Goal: Transaction & Acquisition: Book appointment/travel/reservation

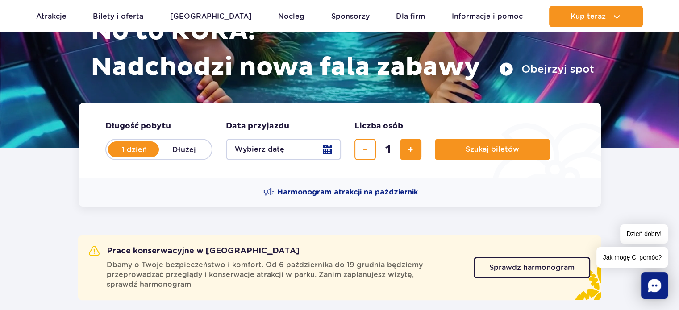
scroll to position [134, 0]
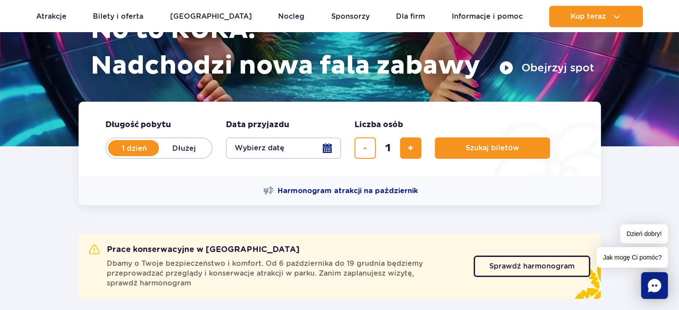
click at [182, 146] on label "Dłużej" at bounding box center [184, 148] width 51 height 19
click at [169, 156] on input "Dłużej" at bounding box center [164, 157] width 10 height 2
radio input "false"
radio input "true"
click at [323, 148] on button "Wybierz datę" at bounding box center [283, 148] width 115 height 21
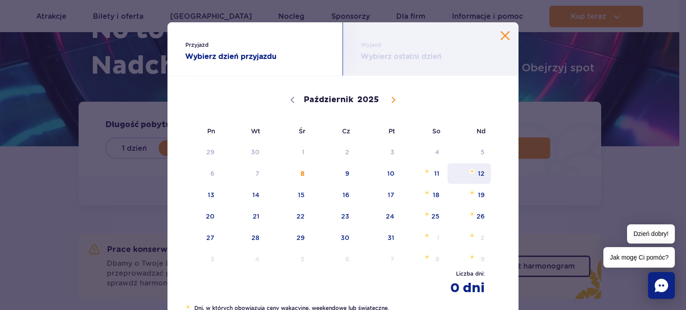
click at [478, 175] on span "12" at bounding box center [468, 173] width 45 height 21
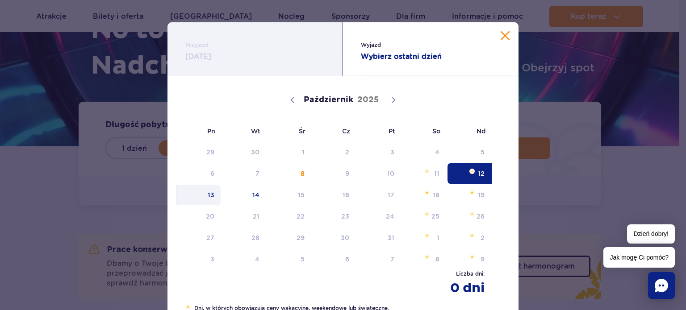
click at [207, 194] on span "13" at bounding box center [198, 195] width 45 height 21
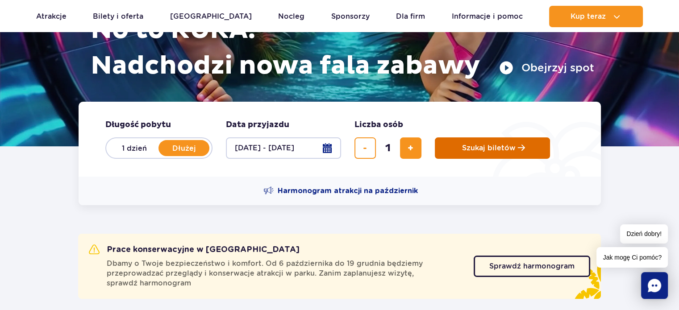
click at [480, 153] on button "Szukaj biletów" at bounding box center [492, 148] width 115 height 21
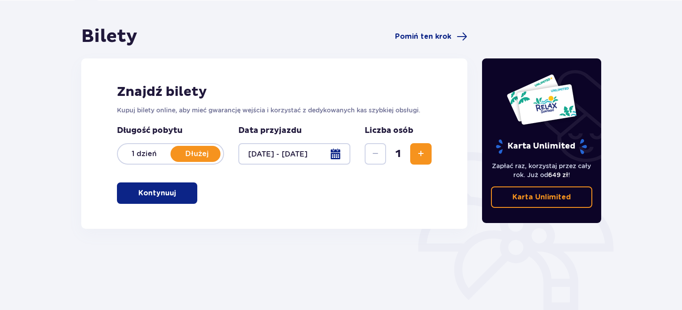
scroll to position [89, 0]
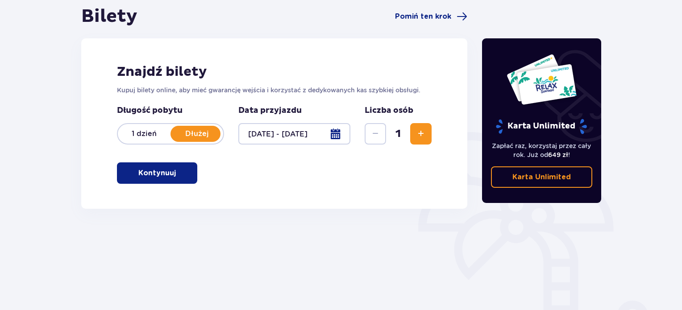
click at [172, 175] on span "button" at bounding box center [177, 173] width 11 height 11
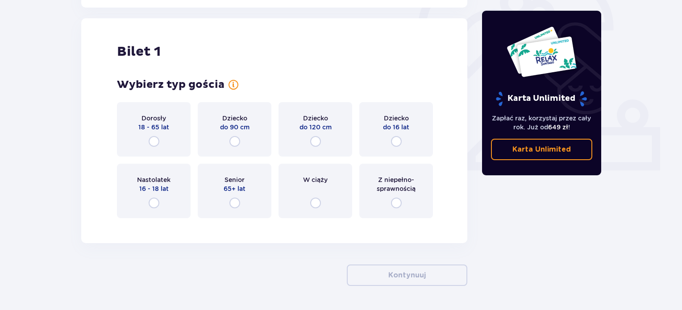
scroll to position [298, 0]
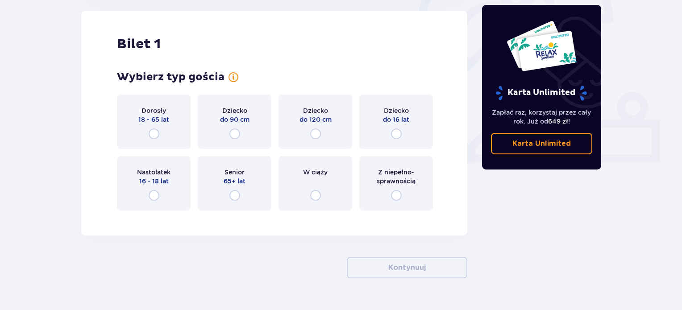
click at [154, 137] on input "radio" at bounding box center [154, 134] width 11 height 11
radio input "true"
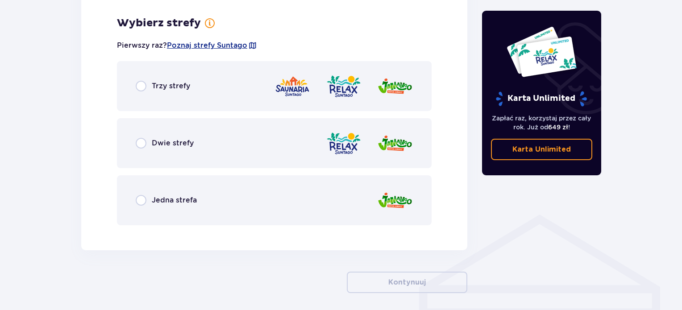
scroll to position [516, 0]
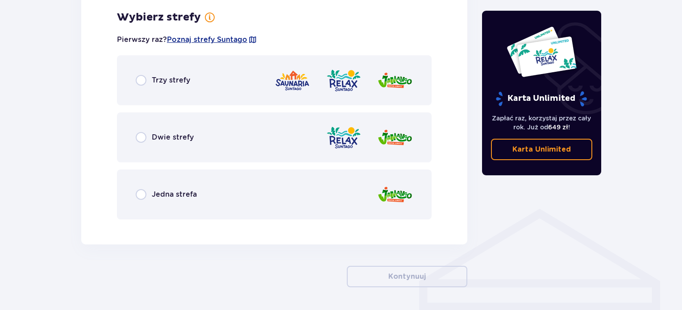
click at [175, 76] on span "Trzy strefy" at bounding box center [171, 80] width 38 height 10
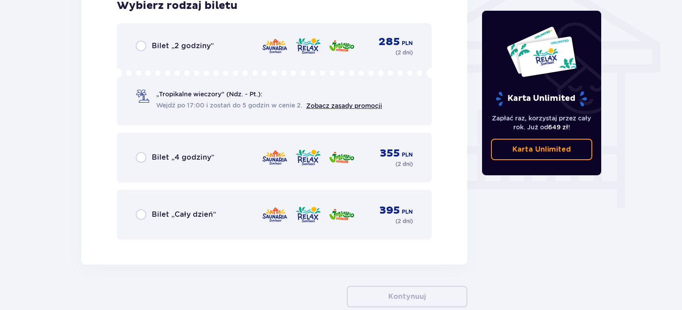
scroll to position [671, 0]
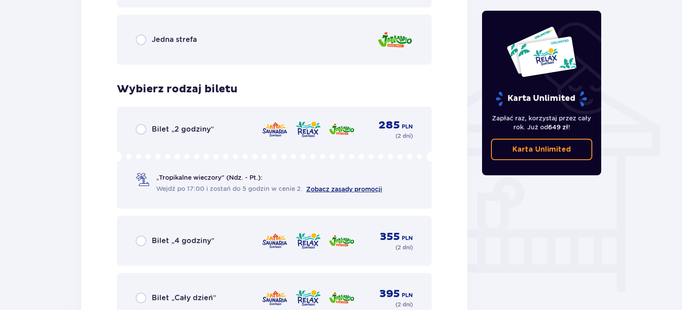
click at [367, 189] on link "Zobacz zasady promocji" at bounding box center [344, 189] width 76 height 7
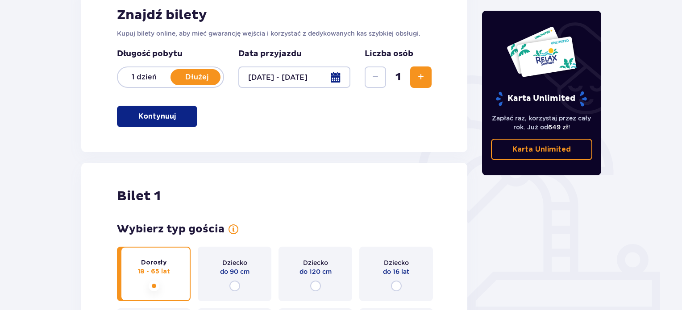
scroll to position [135, 0]
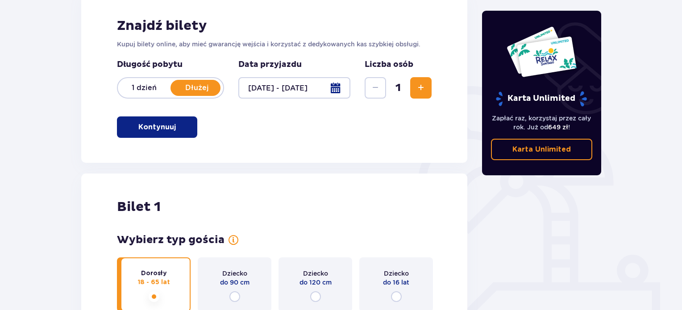
click at [138, 85] on p "1 dzień" at bounding box center [144, 88] width 53 height 10
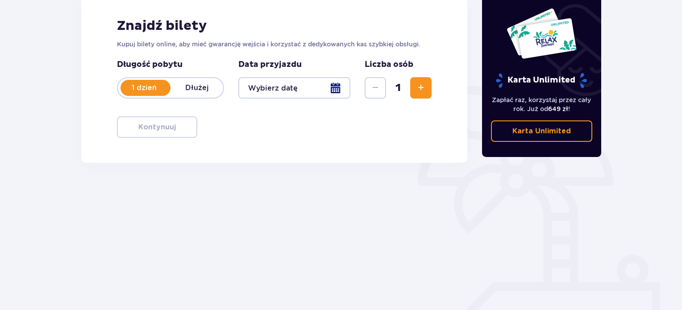
click at [338, 87] on div at bounding box center [294, 87] width 112 height 21
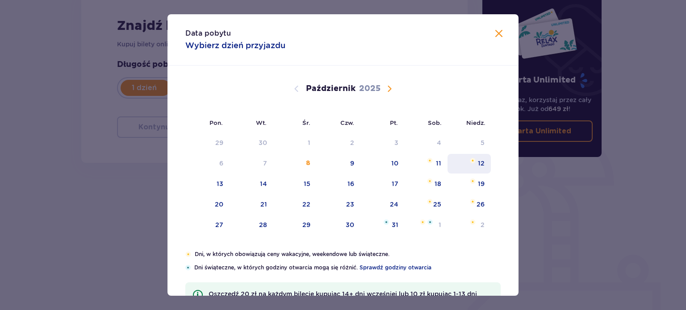
click at [482, 163] on div "12" at bounding box center [481, 163] width 7 height 9
type input "12.10.25"
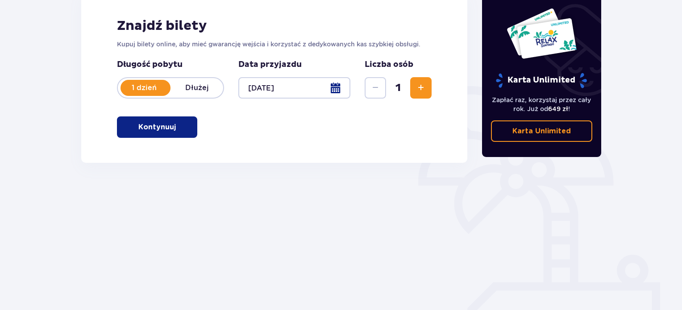
click at [184, 125] on button "Kontynuuj" at bounding box center [157, 127] width 80 height 21
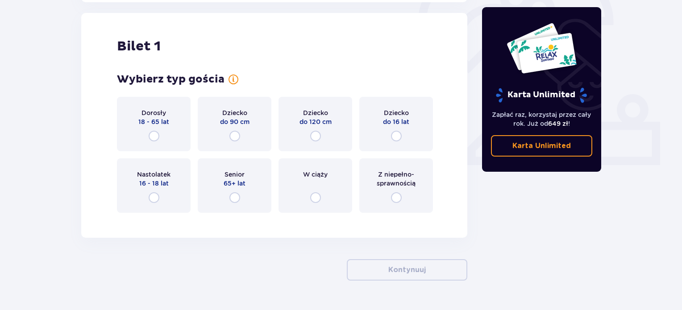
scroll to position [298, 0]
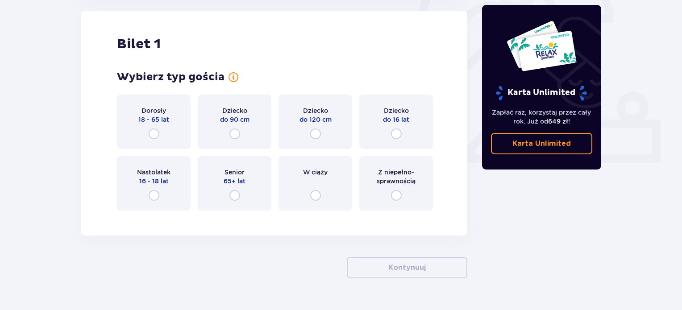
click at [153, 137] on input "radio" at bounding box center [154, 134] width 11 height 11
radio input "true"
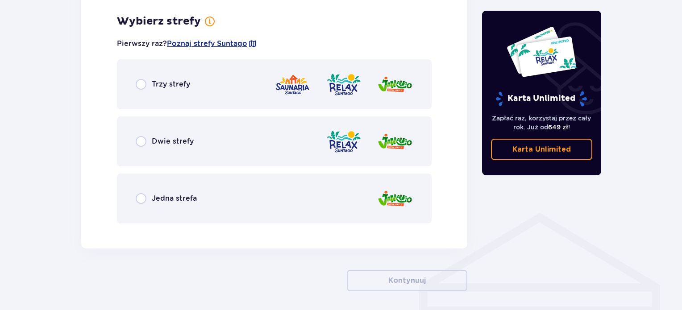
scroll to position [516, 0]
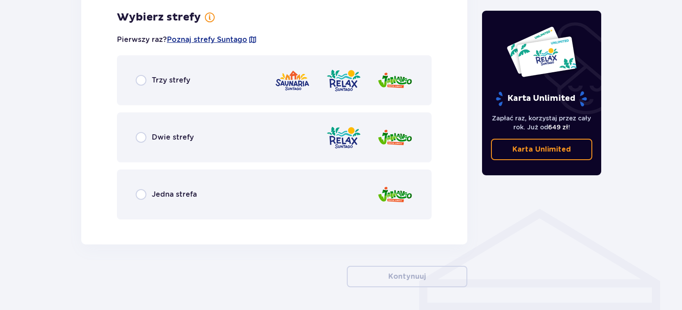
click at [175, 75] on div "Trzy strefy" at bounding box center [163, 80] width 54 height 11
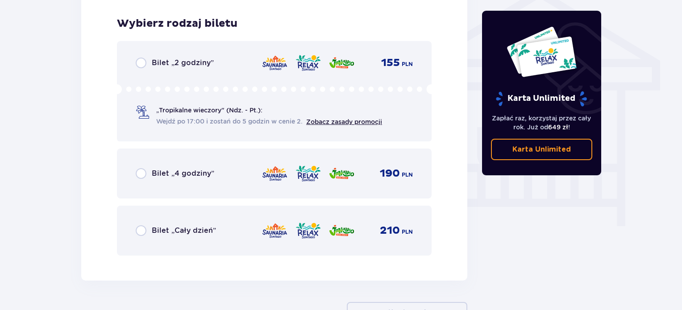
scroll to position [743, 0]
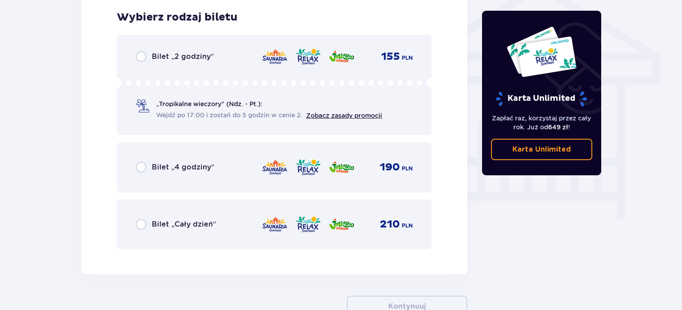
click at [140, 55] on input "radio" at bounding box center [141, 56] width 11 height 11
radio input "true"
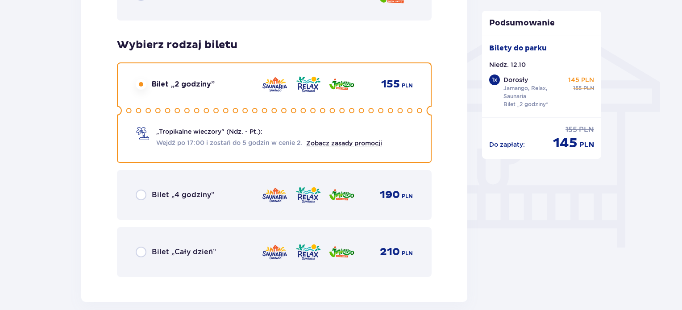
scroll to position [894, 0]
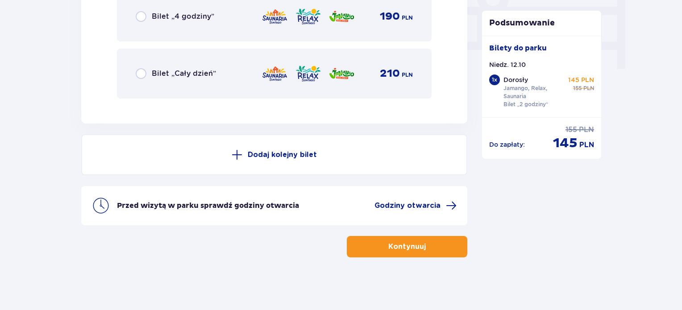
click at [307, 153] on p "Dodaj kolejny bilet" at bounding box center [282, 155] width 69 height 10
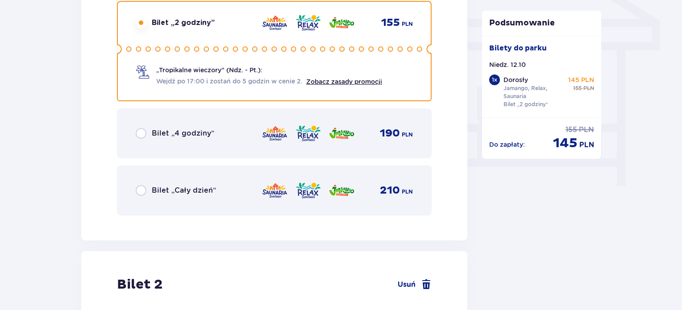
scroll to position [771, 0]
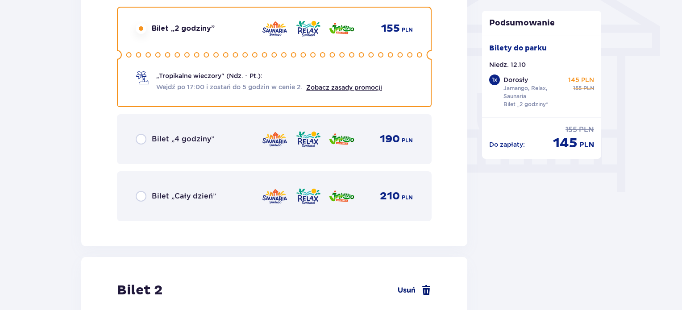
click at [420, 292] on span "Usuń" at bounding box center [415, 290] width 34 height 11
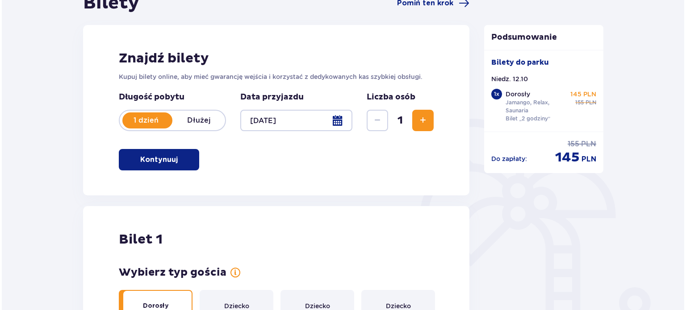
scroll to position [90, 0]
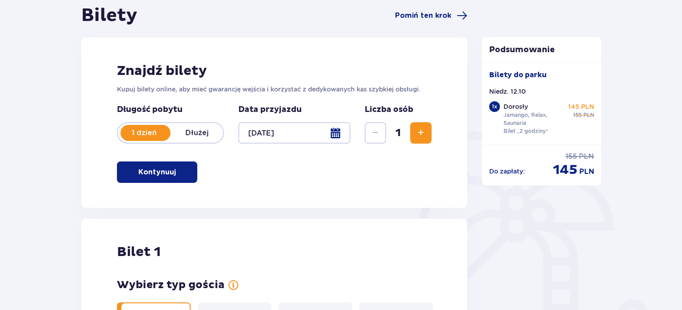
click at [325, 132] on div at bounding box center [294, 132] width 112 height 21
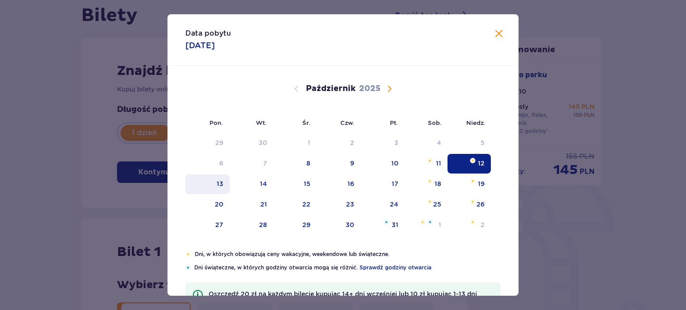
click at [211, 182] on div "13" at bounding box center [207, 185] width 44 height 20
type input "13.10.25"
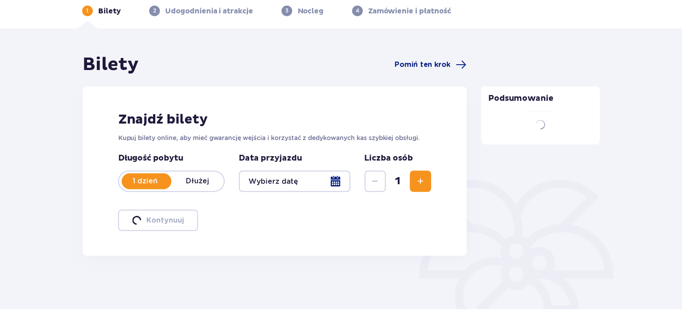
scroll to position [41, 0]
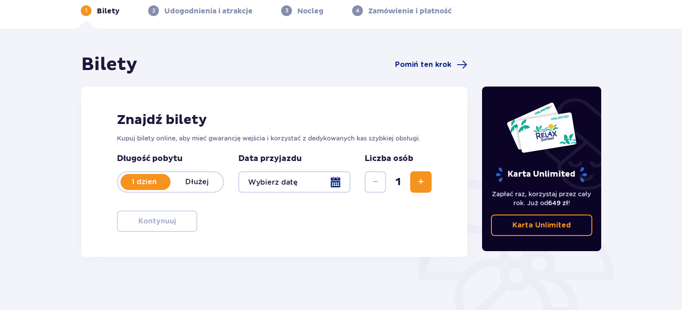
click at [336, 184] on div at bounding box center [294, 181] width 112 height 21
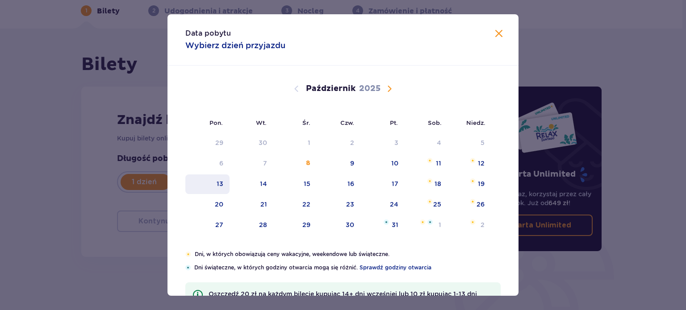
click at [224, 181] on div "13" at bounding box center [207, 185] width 44 height 20
type input "13.10.25"
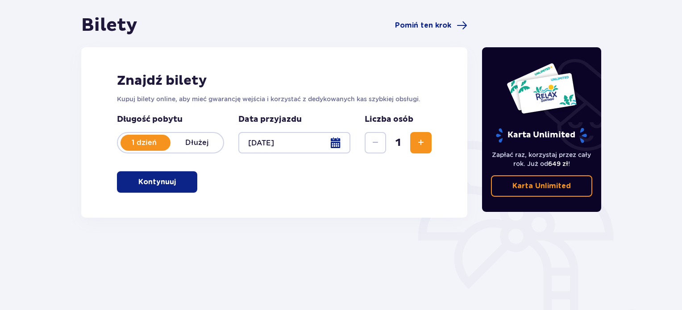
scroll to position [90, 0]
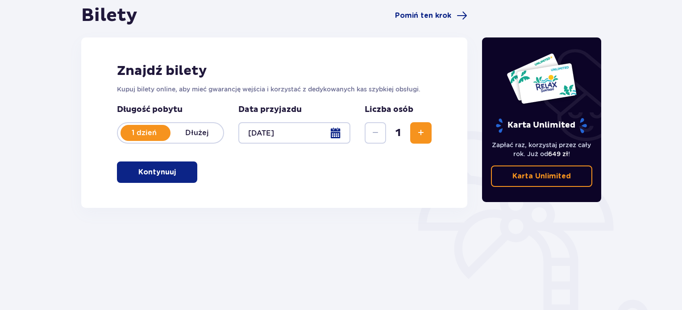
click at [155, 173] on p "Kontynuuj" at bounding box center [157, 172] width 38 height 10
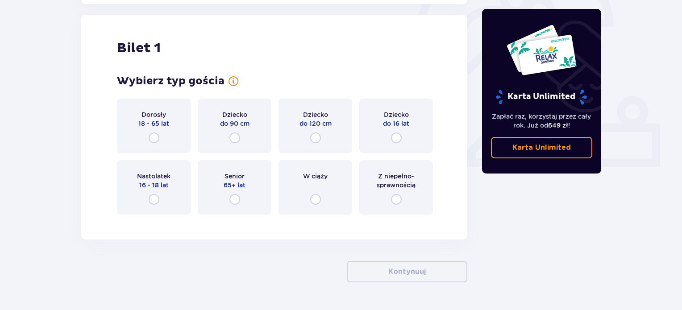
scroll to position [298, 0]
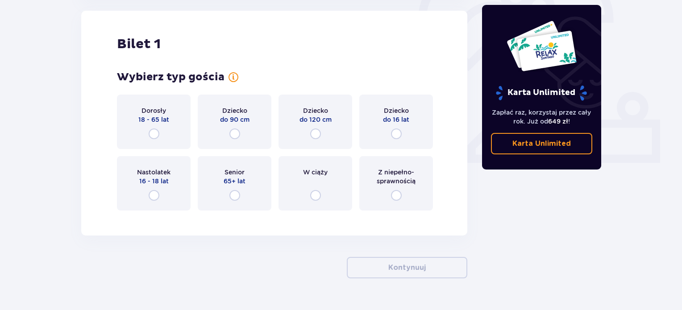
click at [150, 131] on input "radio" at bounding box center [154, 134] width 11 height 11
radio input "true"
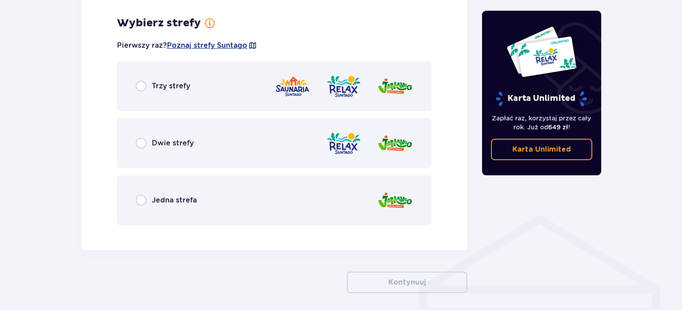
scroll to position [516, 0]
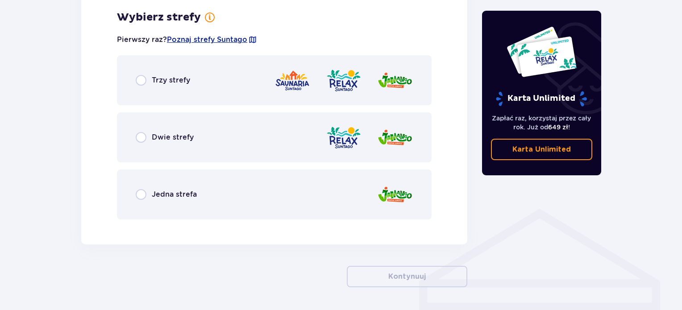
click at [221, 82] on div "Trzy strefy" at bounding box center [274, 80] width 315 height 50
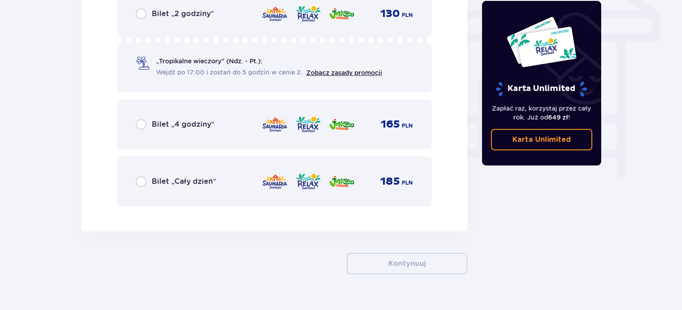
scroll to position [803, 0]
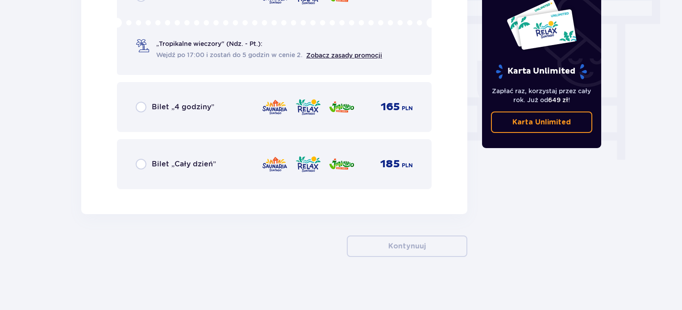
click at [140, 162] on input "radio" at bounding box center [141, 164] width 11 height 11
radio input "true"
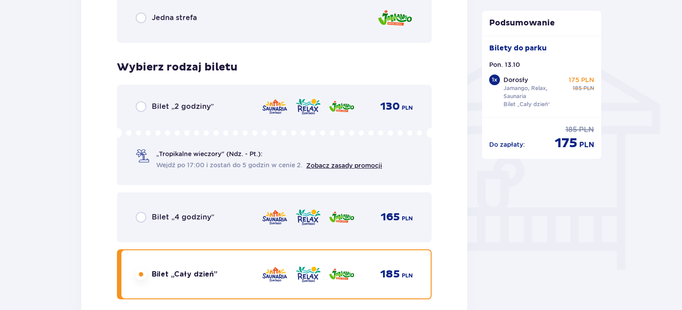
scroll to position [625, 0]
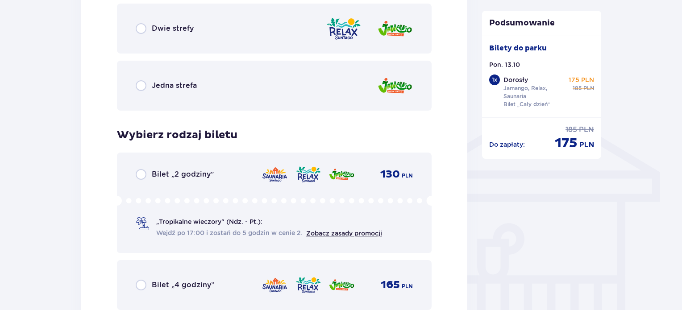
click at [281, 90] on div "Jedna strefa" at bounding box center [274, 86] width 315 height 50
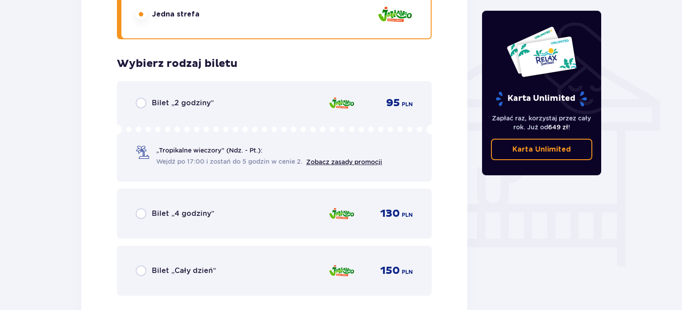
scroll to position [743, 0]
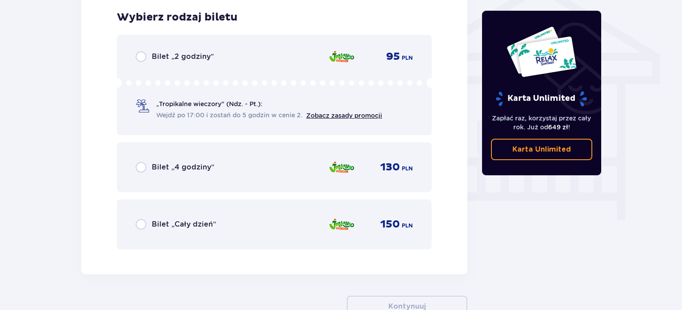
click at [188, 227] on span "Bilet „Cały dzień”" at bounding box center [184, 225] width 64 height 10
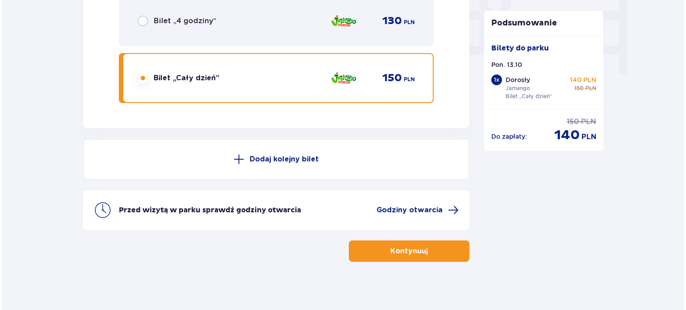
scroll to position [894, 0]
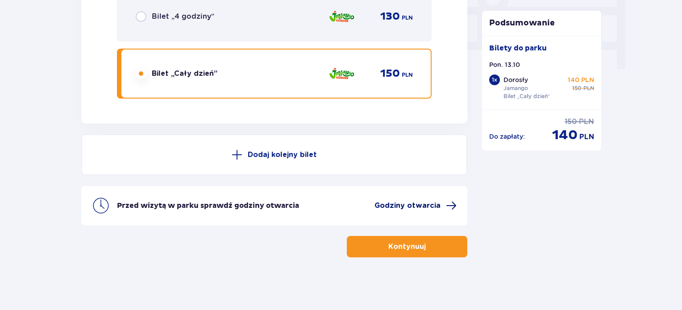
click at [430, 204] on span "Godziny otwarcia" at bounding box center [408, 206] width 66 height 10
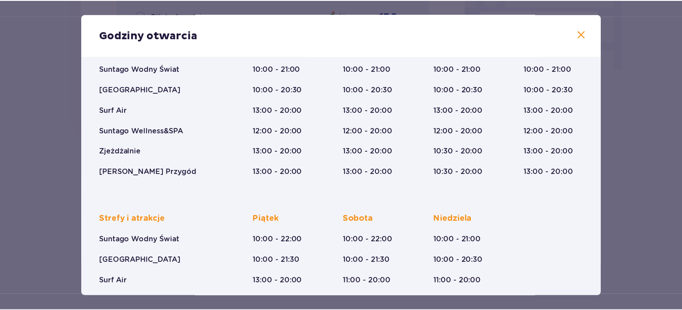
scroll to position [162, 0]
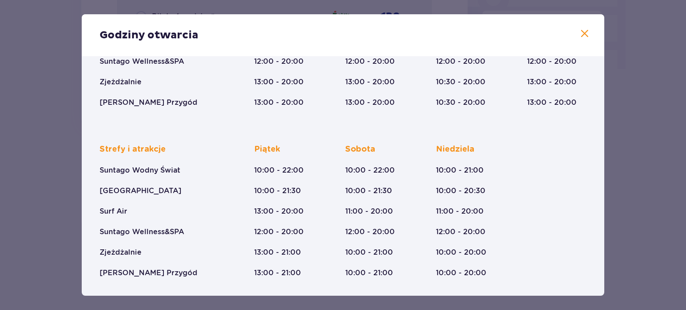
click at [587, 35] on span at bounding box center [584, 34] width 11 height 11
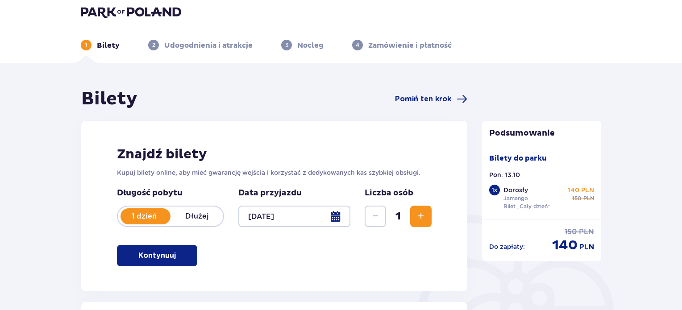
scroll to position [1, 0]
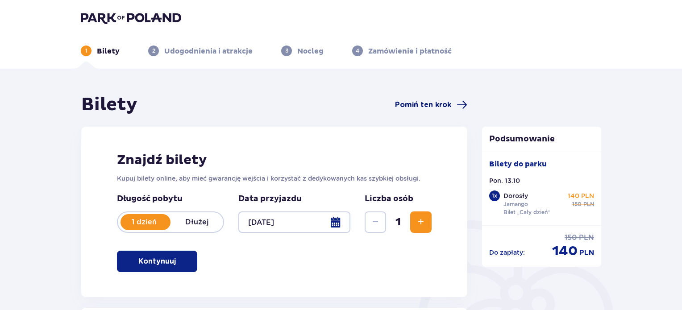
click at [425, 105] on span "Pomiń ten krok" at bounding box center [423, 105] width 56 height 10
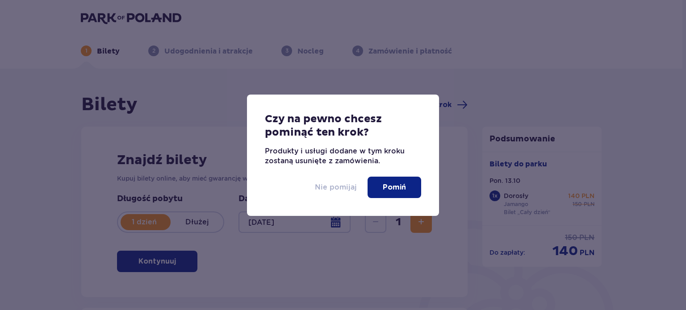
click at [338, 184] on p "Nie pomijaj" at bounding box center [336, 188] width 42 height 10
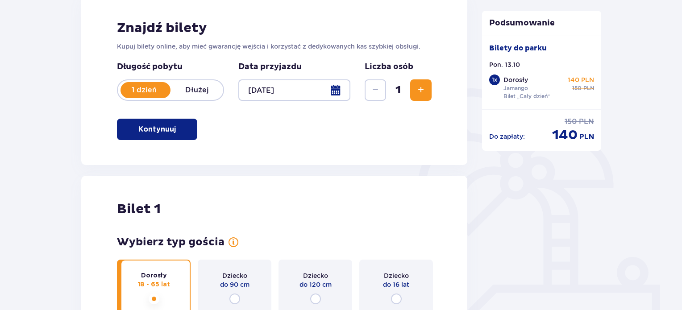
scroll to position [135, 0]
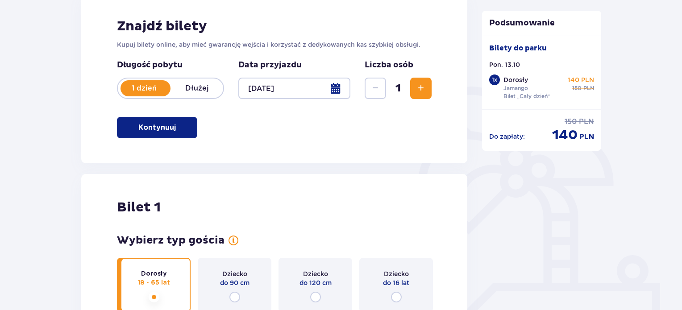
click at [196, 86] on p "Dłużej" at bounding box center [197, 88] width 53 height 10
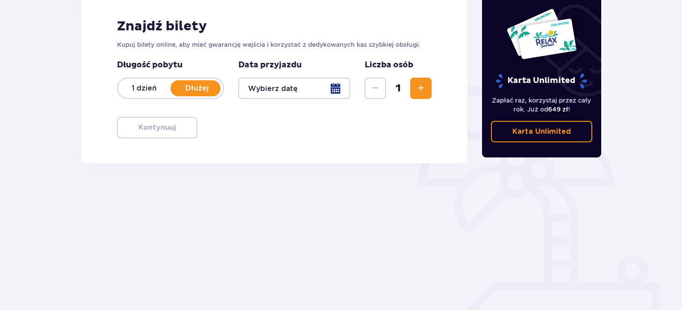
click at [330, 93] on div at bounding box center [294, 88] width 112 height 21
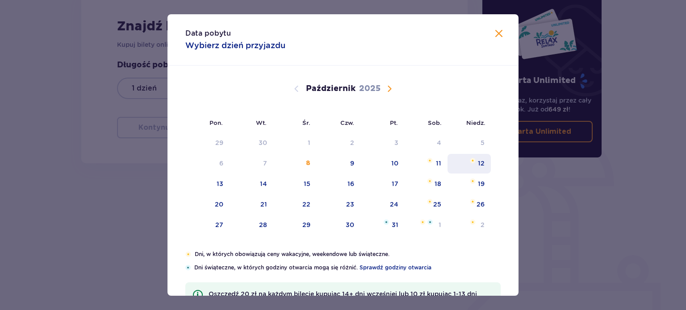
click at [478, 159] on div "12" at bounding box center [481, 163] width 7 height 9
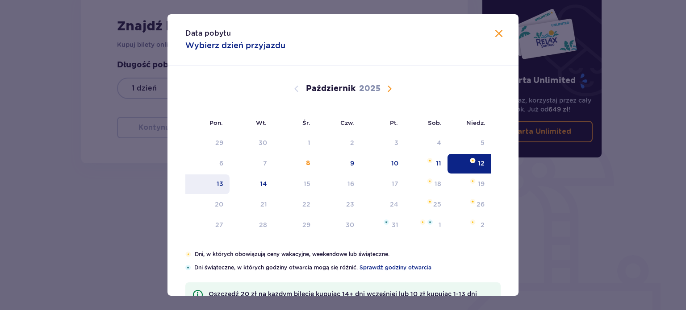
click at [220, 183] on div "13" at bounding box center [220, 183] width 7 height 9
type input "12.10.25 - 13.10.25"
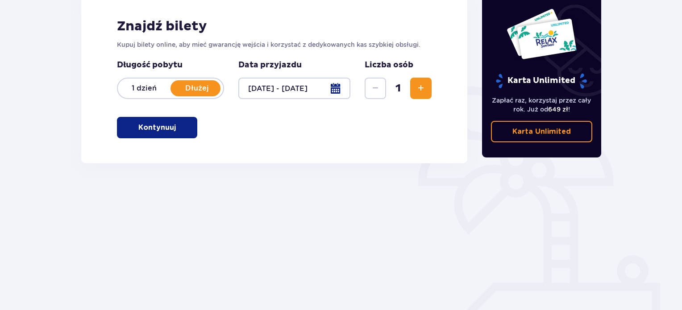
click at [338, 89] on div at bounding box center [294, 88] width 112 height 21
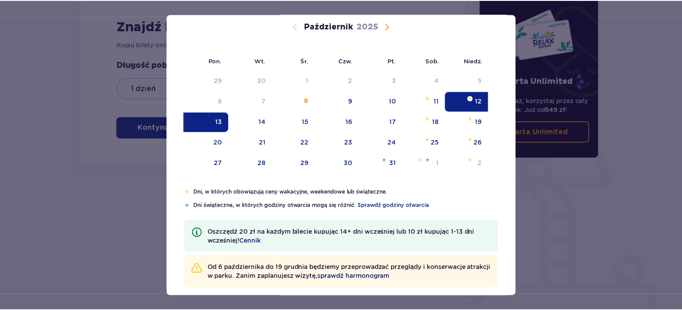
scroll to position [72, 0]
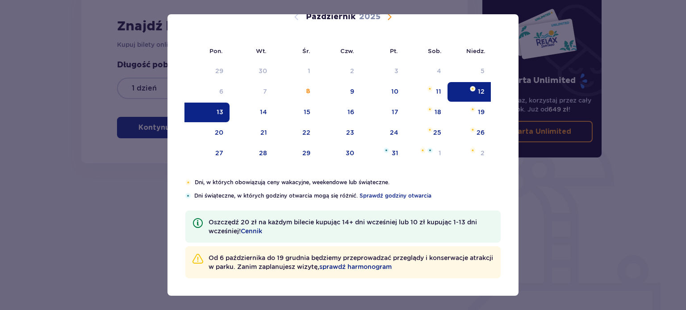
click at [59, 157] on div "Data pobytu 12.10.2025 - 13.10.2025 ( 2 dni ) Pon. Wt. Śr. Czw. Pt. Sob. Niedz.…" at bounding box center [343, 155] width 686 height 310
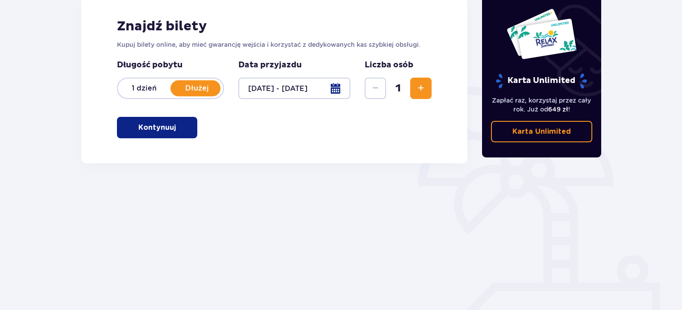
click at [338, 89] on div at bounding box center [294, 88] width 112 height 21
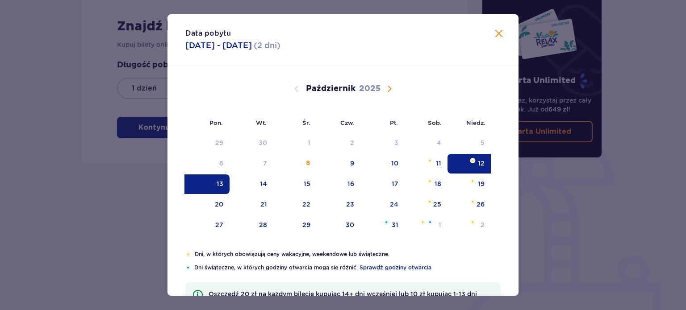
click at [493, 38] on span "Zamknij" at bounding box center [498, 34] width 11 height 11
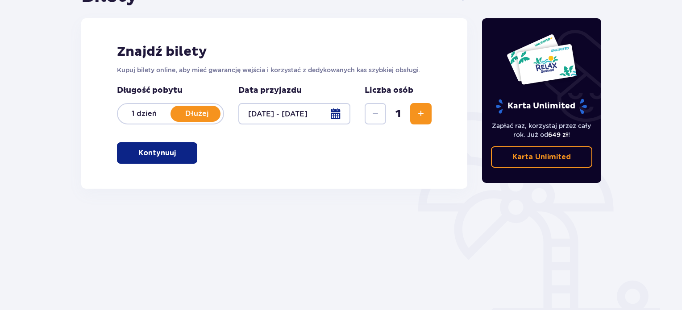
scroll to position [55, 0]
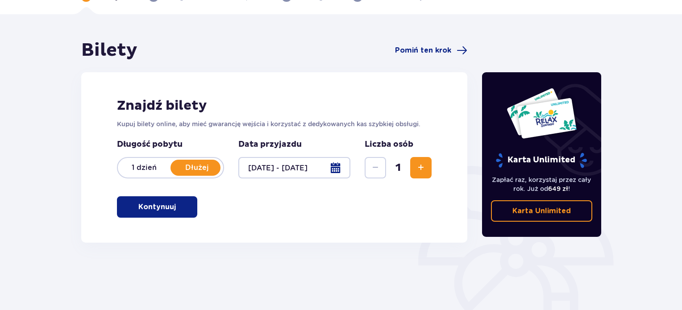
click at [161, 206] on p "Kontynuuj" at bounding box center [157, 207] width 38 height 10
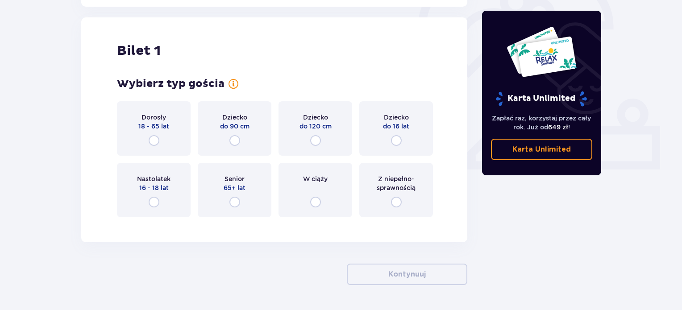
scroll to position [298, 0]
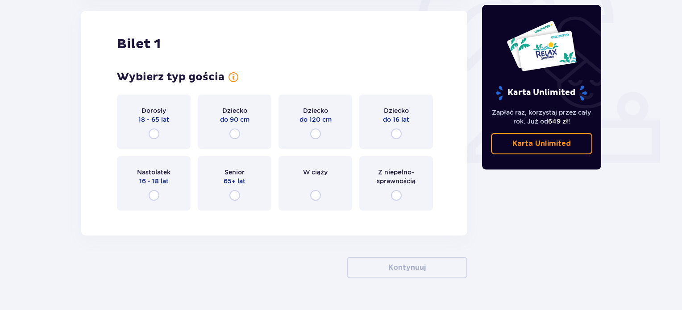
click at [154, 135] on input "radio" at bounding box center [154, 134] width 11 height 11
radio input "true"
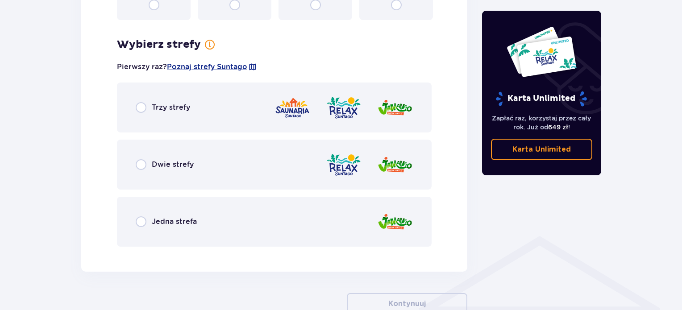
scroll to position [516, 0]
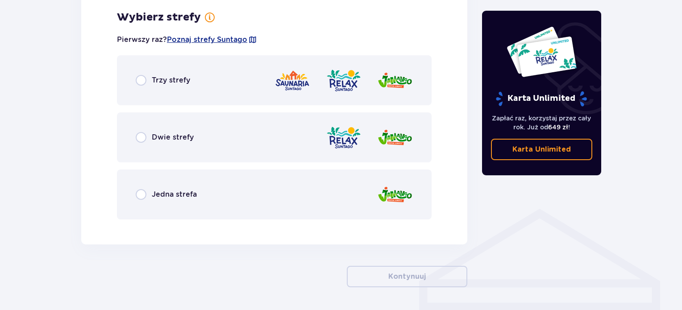
click at [182, 82] on span "Trzy strefy" at bounding box center [171, 80] width 38 height 10
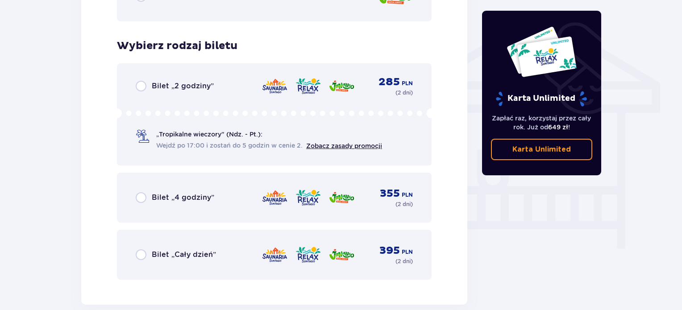
scroll to position [743, 0]
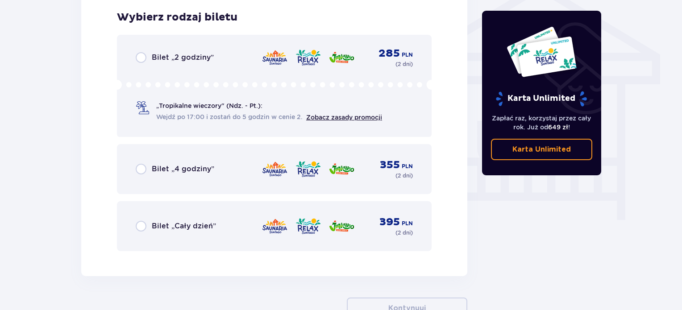
click at [157, 56] on span "Bilet „2 godziny”" at bounding box center [183, 58] width 62 height 10
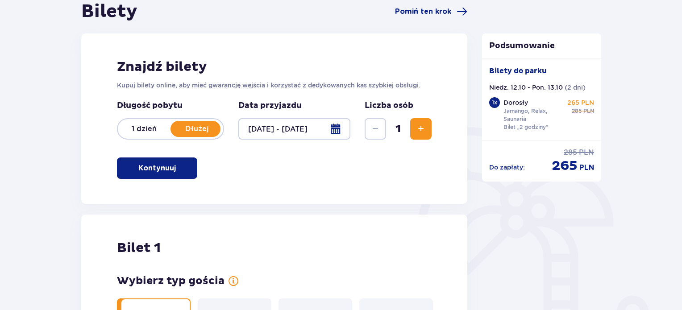
scroll to position [92, 0]
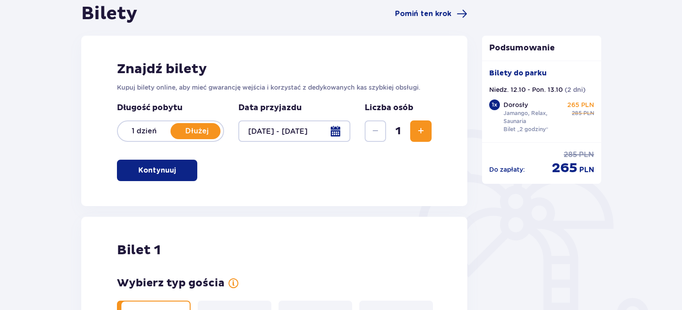
click at [421, 129] on span "Zwiększ" at bounding box center [421, 131] width 11 height 11
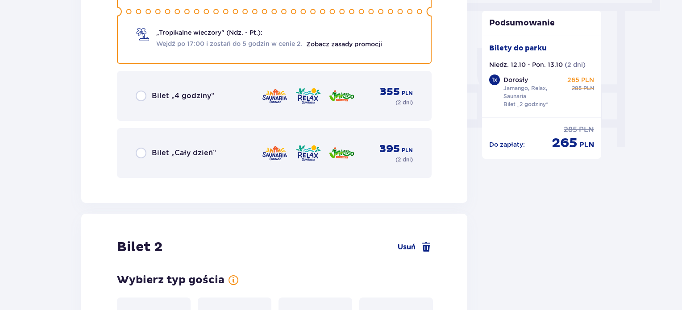
scroll to position [817, 0]
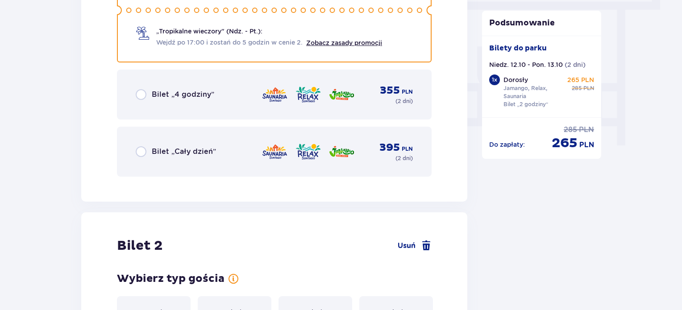
click at [227, 153] on div "Bilet „Cały dzień” 395 PLN ( 2 dni )" at bounding box center [274, 151] width 277 height 21
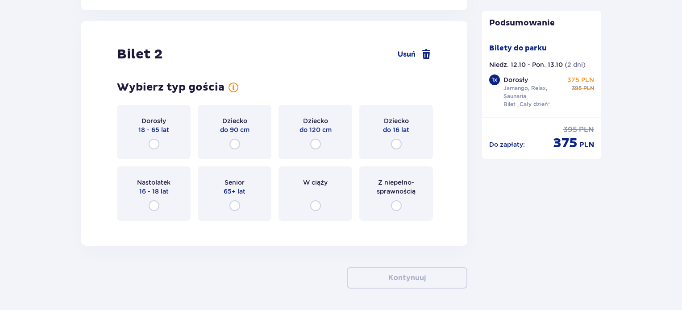
scroll to position [1019, 0]
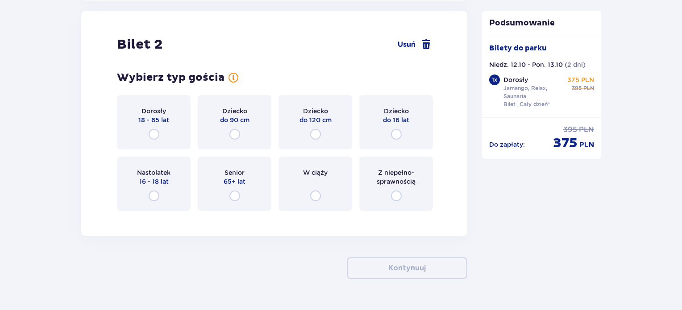
click at [157, 123] on span "18 - 65 lat" at bounding box center [153, 120] width 31 height 9
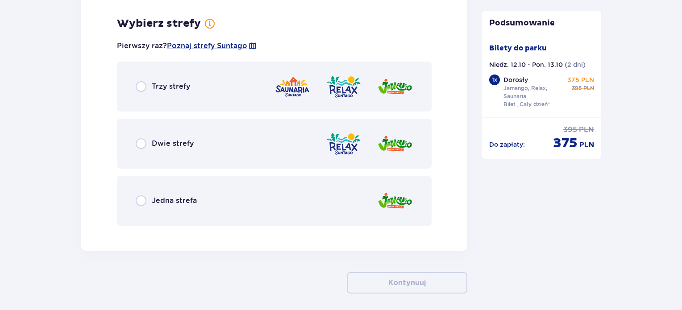
scroll to position [1237, 0]
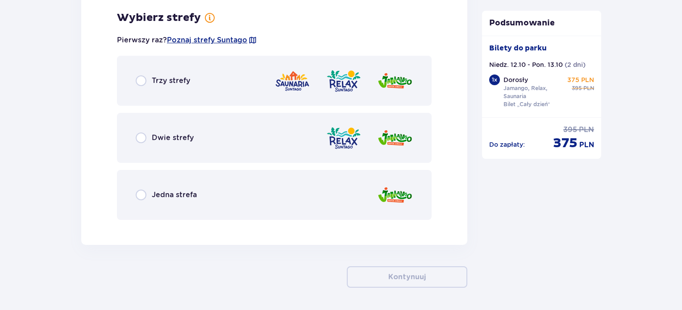
click at [234, 85] on div "Trzy strefy" at bounding box center [274, 81] width 315 height 50
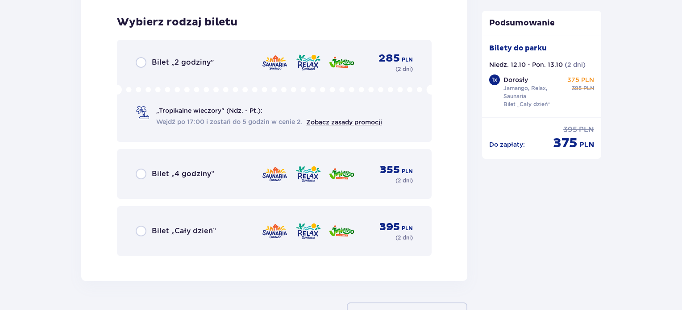
scroll to position [1464, 0]
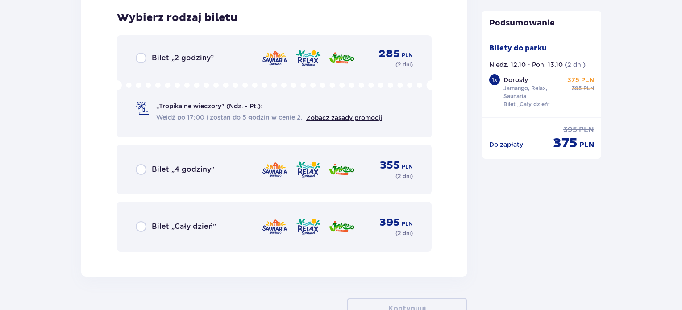
click at [143, 53] on input "radio" at bounding box center [141, 58] width 11 height 11
radio input "true"
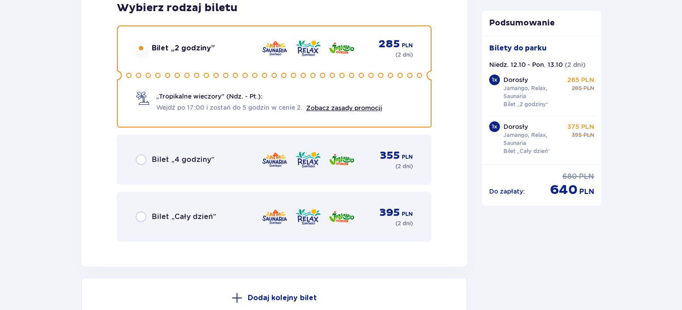
scroll to position [1616, 0]
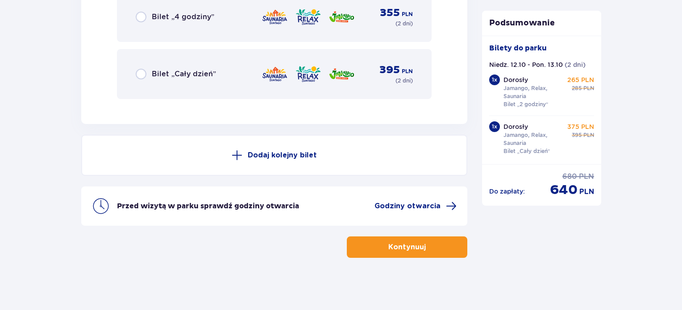
click at [412, 248] on p "Kontynuuj" at bounding box center [407, 247] width 38 height 10
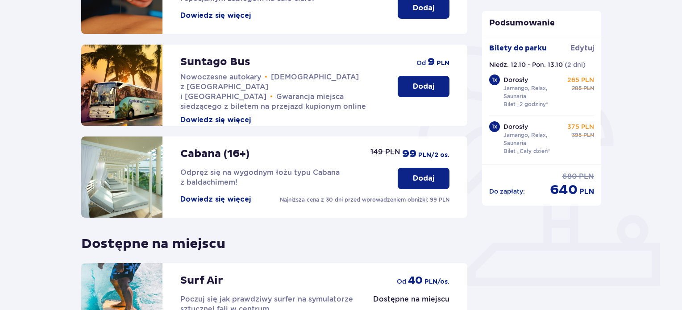
scroll to position [295, 0]
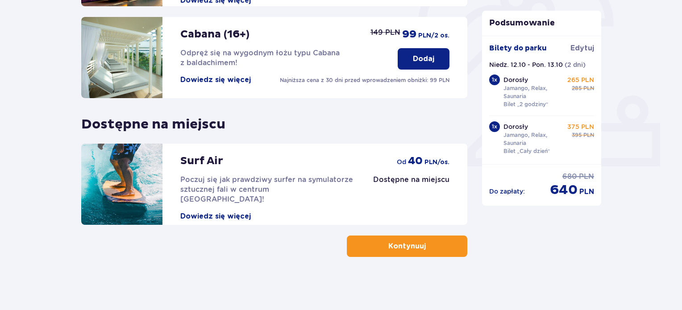
click at [409, 245] on p "Kontynuuj" at bounding box center [407, 247] width 38 height 10
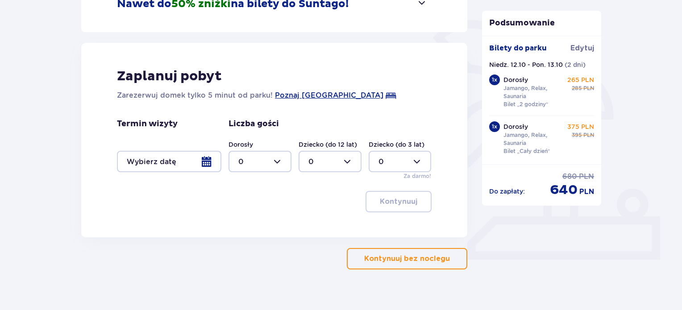
scroll to position [214, 0]
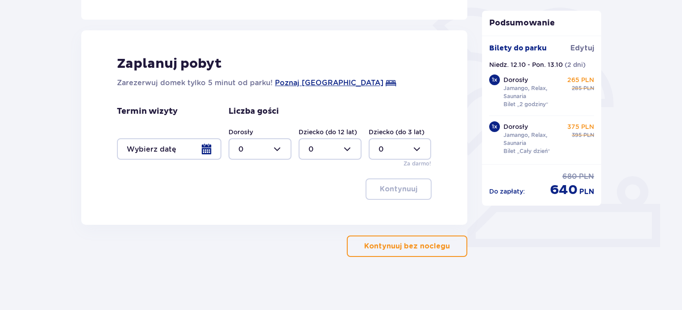
click at [211, 150] on div at bounding box center [169, 148] width 104 height 21
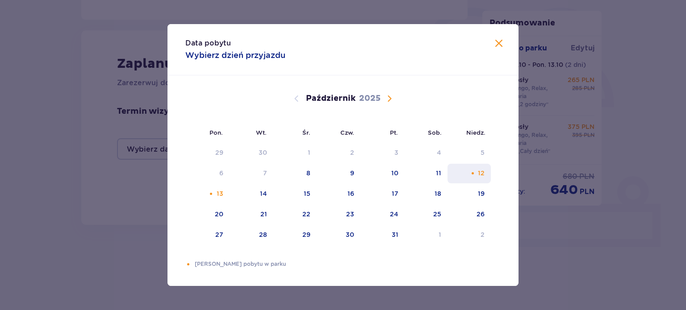
click at [479, 178] on div "12" at bounding box center [468, 174] width 43 height 20
click at [217, 189] on div "13" at bounding box center [220, 193] width 7 height 9
type input "12.10.25 - 13.10.25"
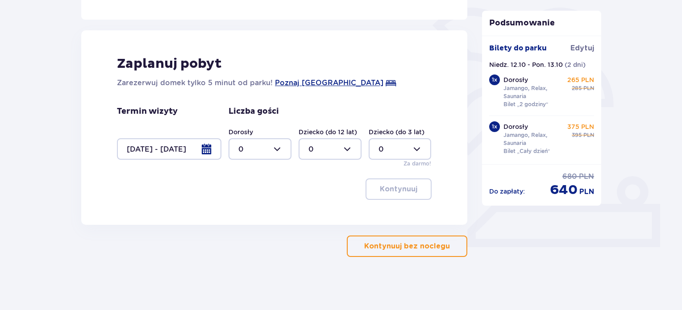
click at [262, 145] on div at bounding box center [260, 148] width 63 height 21
click at [257, 216] on div "2" at bounding box center [259, 214] width 43 height 10
type input "2"
click at [404, 191] on p "Kontynuuj" at bounding box center [399, 189] width 38 height 10
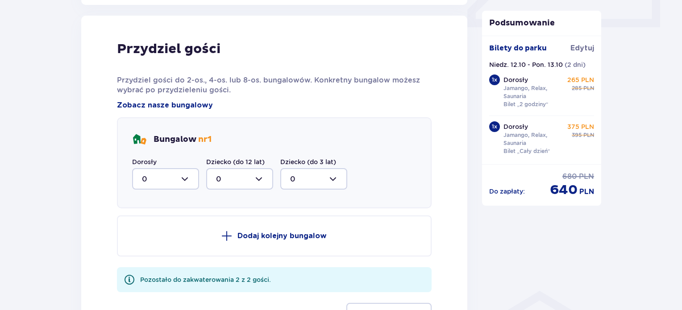
scroll to position [438, 0]
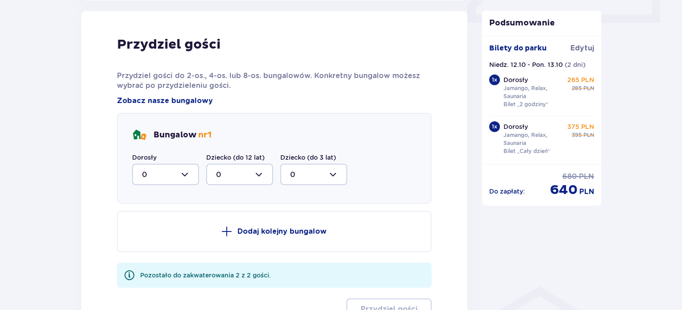
click at [181, 173] on div at bounding box center [165, 174] width 67 height 21
click at [157, 241] on div "2" at bounding box center [165, 239] width 47 height 10
type input "2"
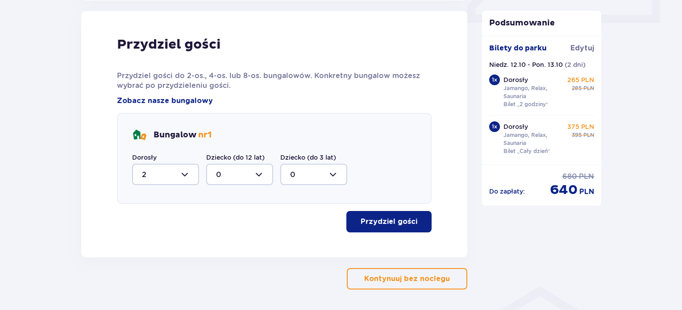
click at [402, 223] on p "Przydziel gości" at bounding box center [389, 222] width 57 height 10
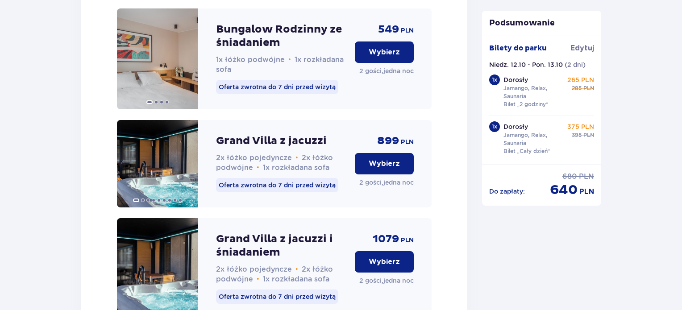
scroll to position [1365, 0]
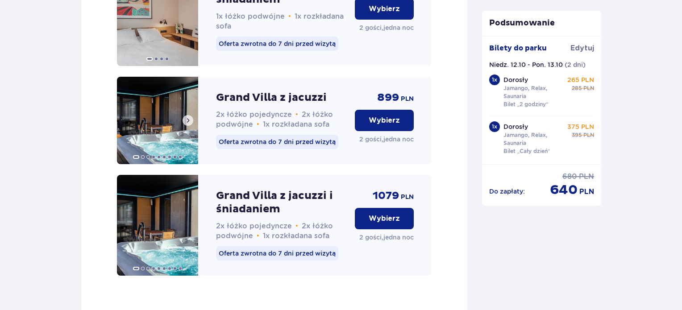
click at [161, 127] on img at bounding box center [157, 121] width 81 height 88
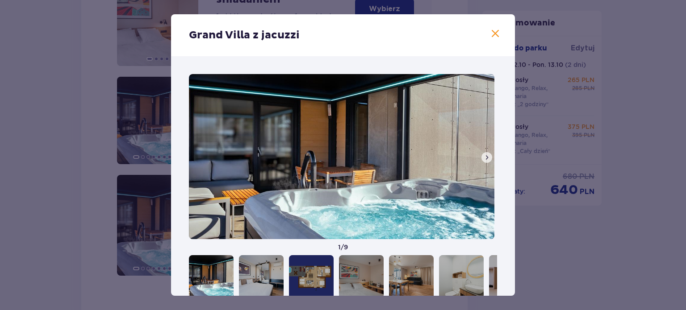
click at [485, 158] on span at bounding box center [486, 157] width 7 height 7
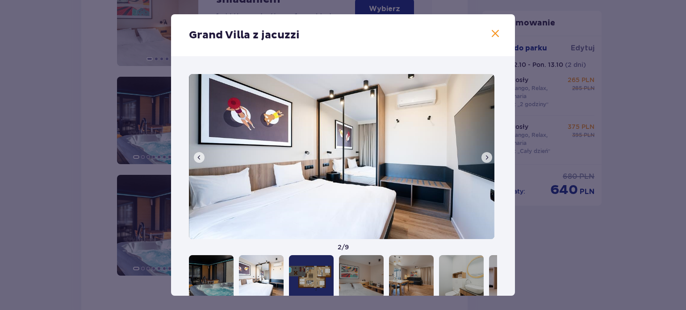
click at [485, 158] on span at bounding box center [486, 157] width 7 height 7
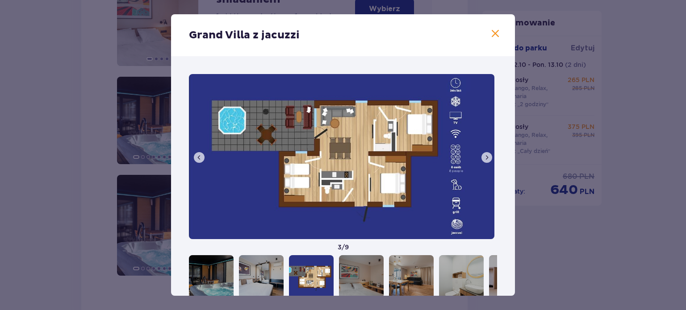
click at [485, 158] on span at bounding box center [486, 157] width 7 height 7
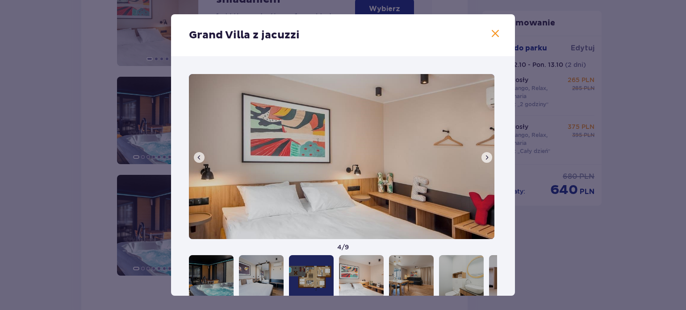
click at [485, 158] on span at bounding box center [486, 157] width 7 height 7
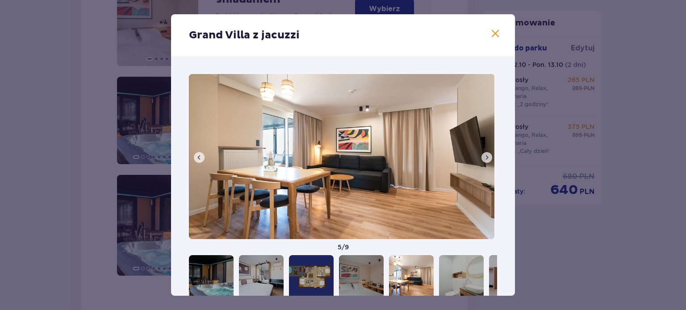
click at [485, 158] on span at bounding box center [486, 157] width 7 height 7
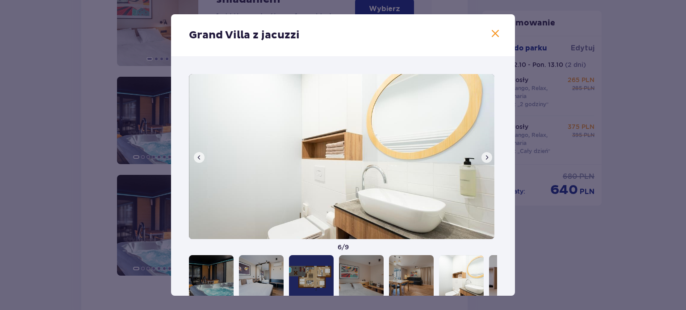
click at [485, 158] on span at bounding box center [486, 157] width 7 height 7
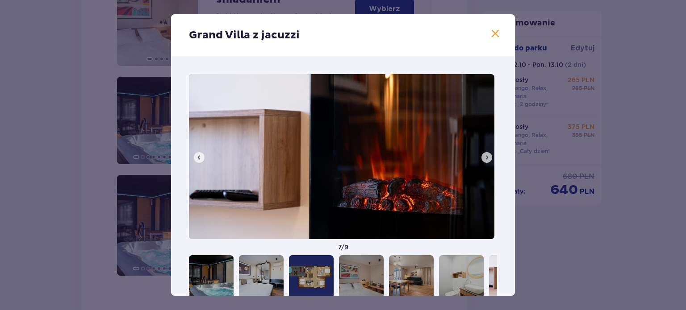
click at [485, 158] on span at bounding box center [486, 157] width 7 height 7
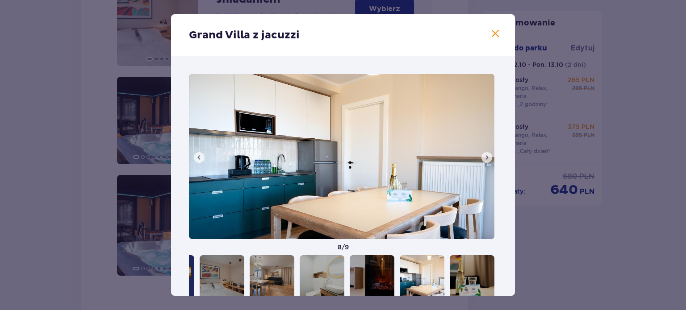
click at [255, 166] on img at bounding box center [341, 156] width 305 height 165
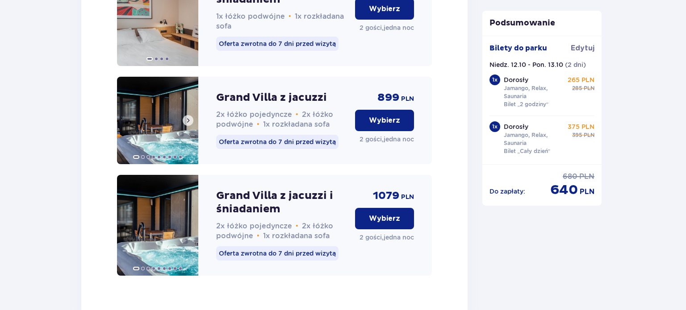
click at [160, 139] on img at bounding box center [157, 121] width 81 height 88
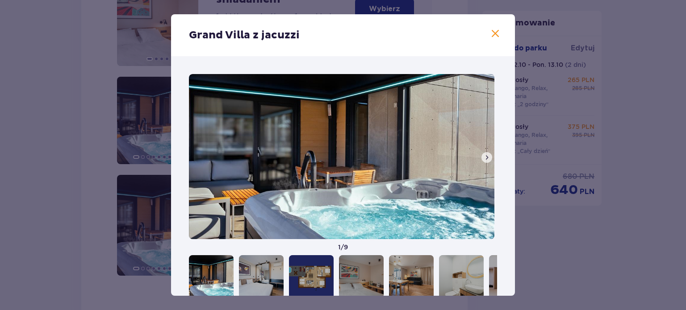
click at [486, 157] on span at bounding box center [486, 157] width 7 height 7
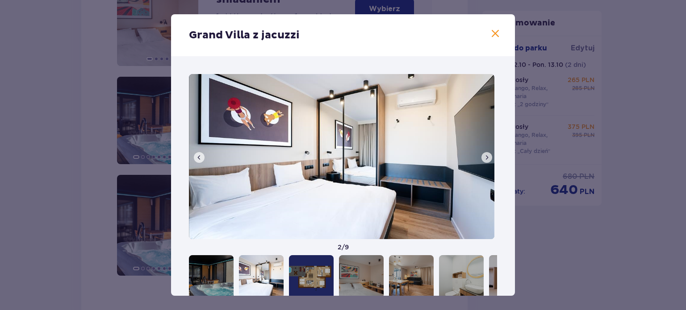
click at [486, 157] on span at bounding box center [486, 157] width 7 height 7
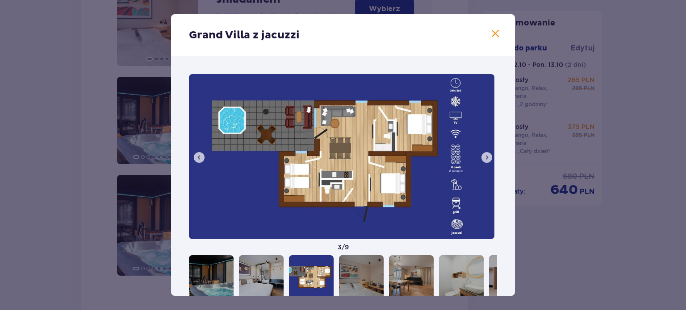
click at [486, 157] on span at bounding box center [486, 157] width 7 height 7
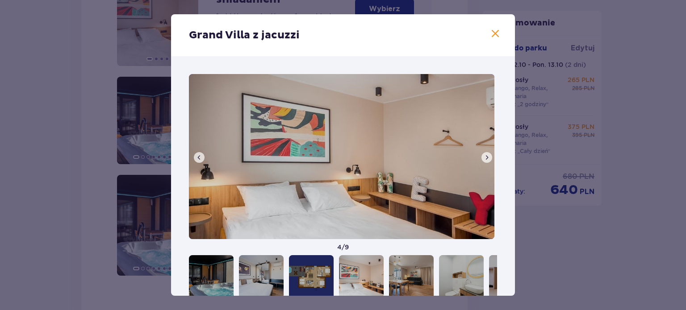
click at [486, 157] on span at bounding box center [486, 157] width 7 height 7
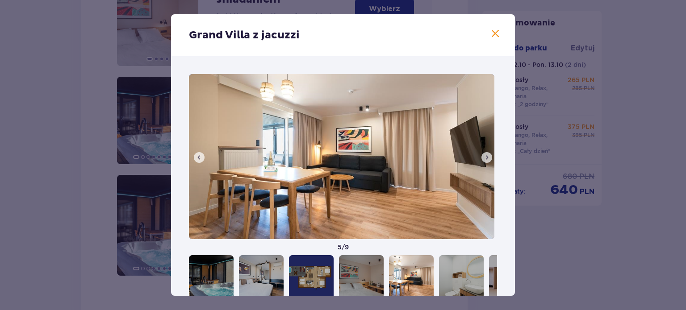
click at [486, 157] on span at bounding box center [486, 157] width 7 height 7
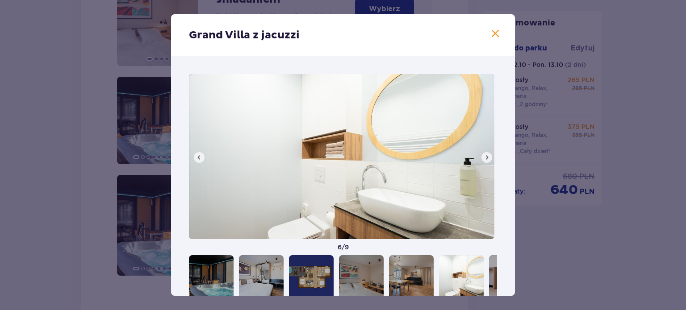
click at [486, 157] on span at bounding box center [486, 157] width 7 height 7
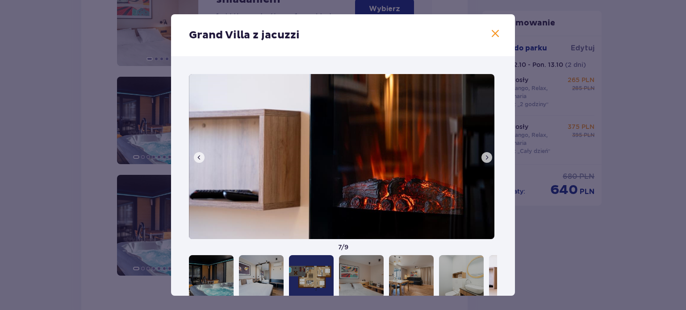
click at [486, 157] on span at bounding box center [486, 157] width 7 height 7
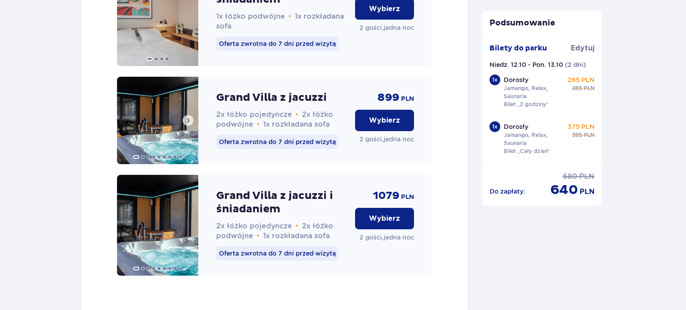
click at [149, 121] on img at bounding box center [157, 121] width 81 height 88
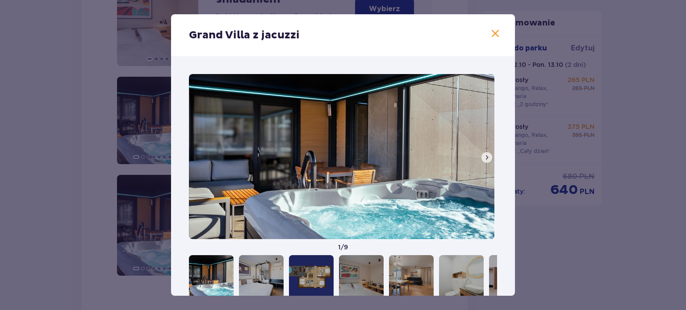
click at [483, 154] on span at bounding box center [486, 157] width 7 height 7
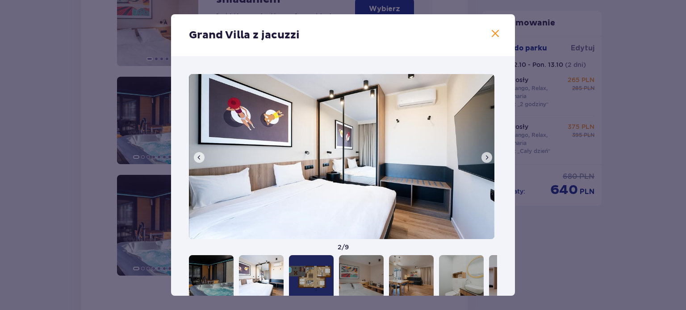
click at [483, 154] on span at bounding box center [486, 157] width 7 height 7
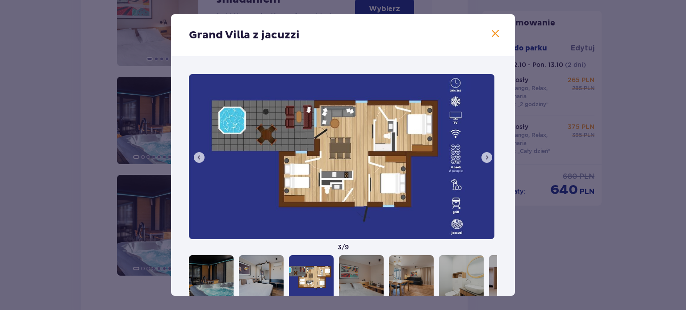
click at [483, 154] on span at bounding box center [486, 157] width 7 height 7
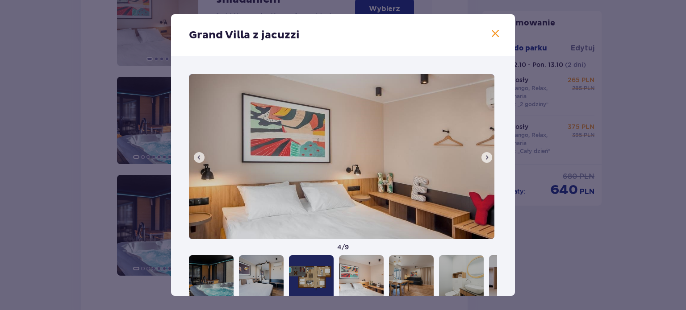
click at [483, 154] on span at bounding box center [486, 157] width 7 height 7
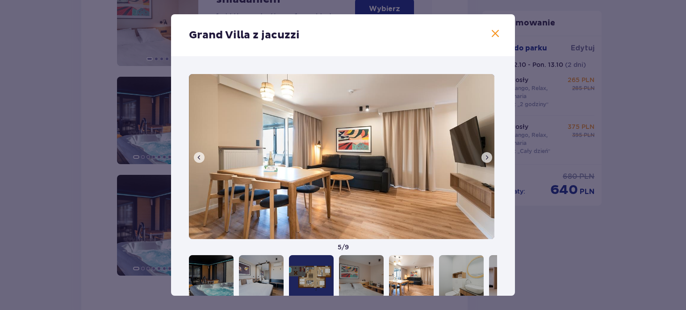
click at [483, 154] on span at bounding box center [486, 157] width 7 height 7
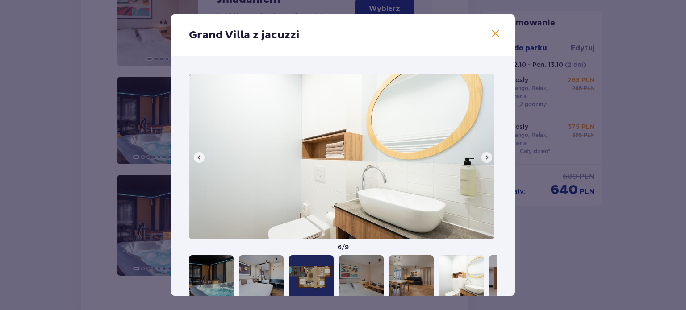
click at [483, 154] on span at bounding box center [486, 157] width 7 height 7
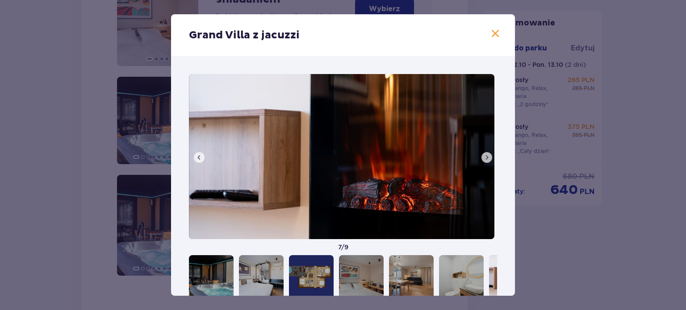
click at [483, 154] on span at bounding box center [486, 157] width 7 height 7
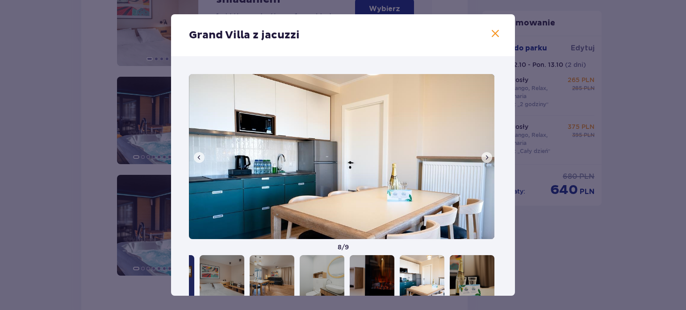
click at [483, 154] on span at bounding box center [486, 157] width 7 height 7
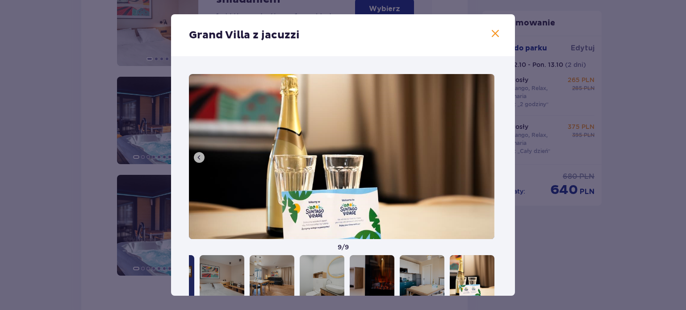
click at [482, 153] on img at bounding box center [341, 156] width 305 height 165
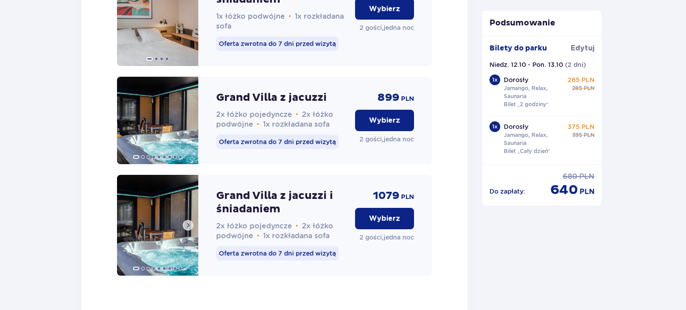
click at [150, 261] on img at bounding box center [157, 225] width 81 height 101
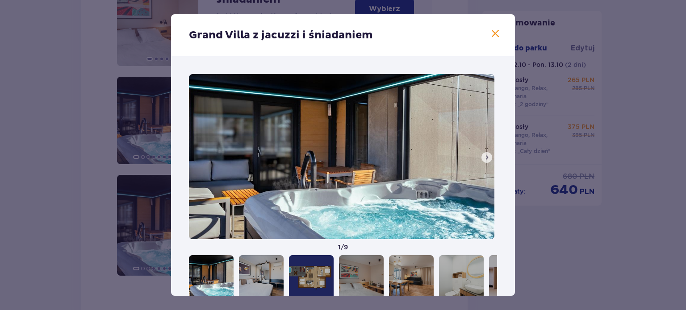
click at [483, 158] on span at bounding box center [486, 157] width 7 height 7
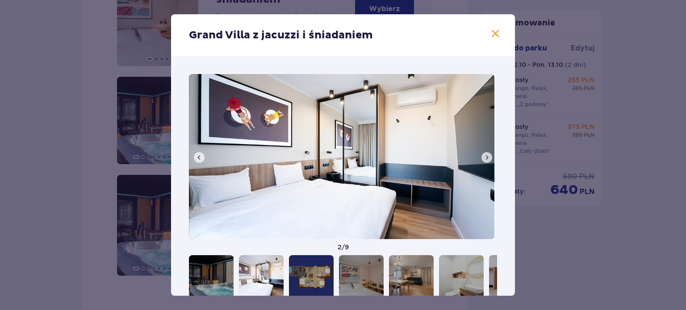
click at [483, 158] on span at bounding box center [486, 157] width 7 height 7
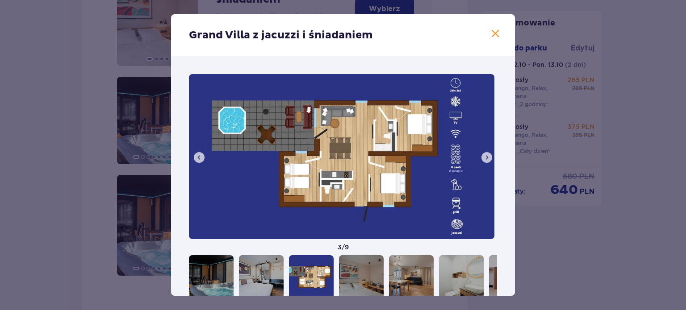
click at [483, 158] on span at bounding box center [486, 157] width 7 height 7
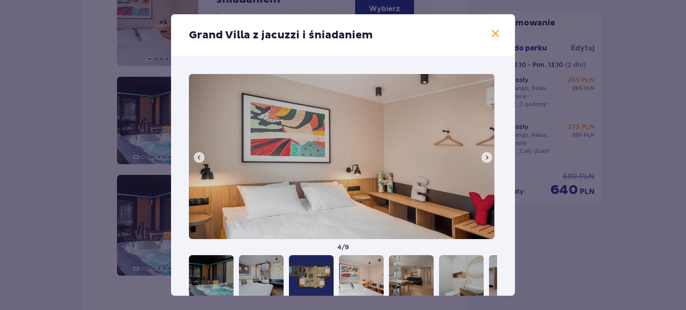
click at [483, 158] on span at bounding box center [486, 157] width 7 height 7
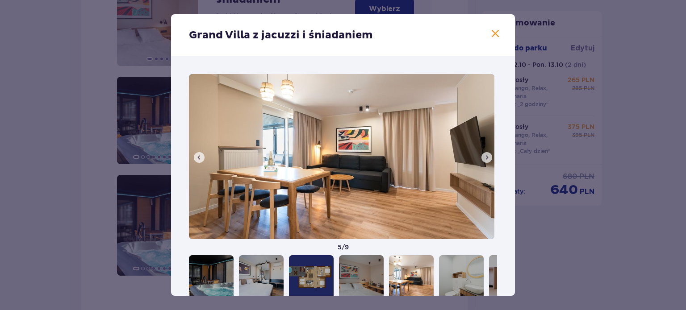
click at [483, 158] on span at bounding box center [486, 157] width 7 height 7
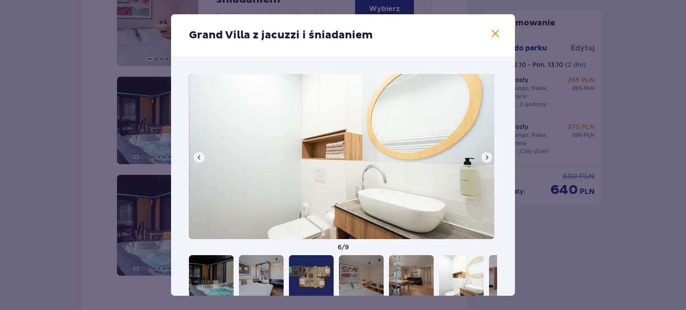
click at [483, 158] on span at bounding box center [486, 157] width 7 height 7
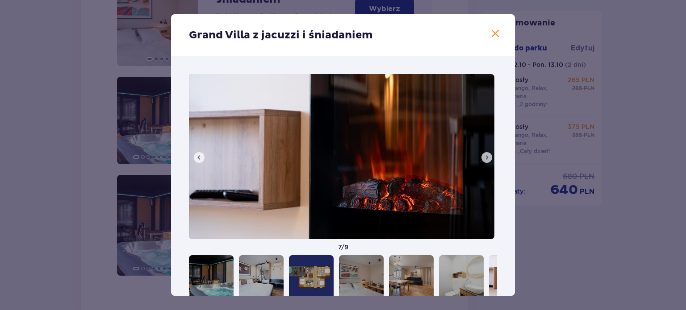
click at [483, 158] on span at bounding box center [486, 157] width 7 height 7
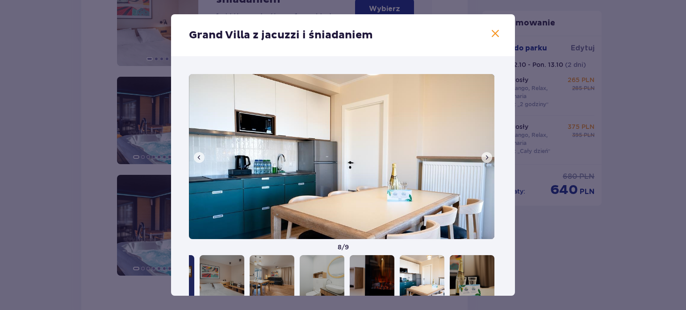
click at [483, 158] on span at bounding box center [486, 157] width 7 height 7
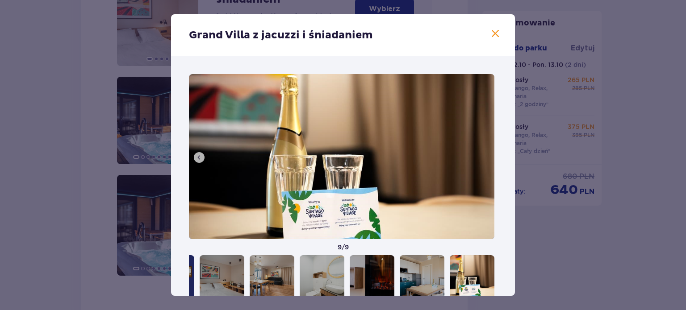
click at [490, 33] on span at bounding box center [495, 34] width 11 height 11
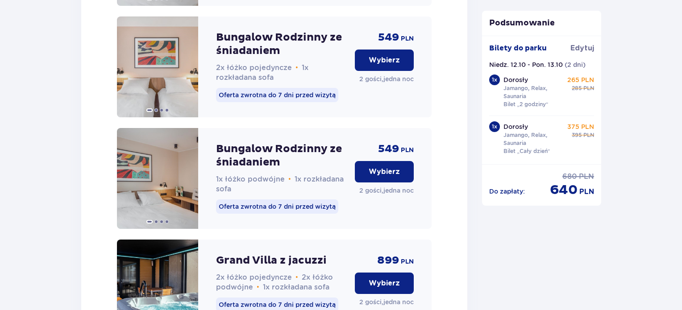
scroll to position [1336, 0]
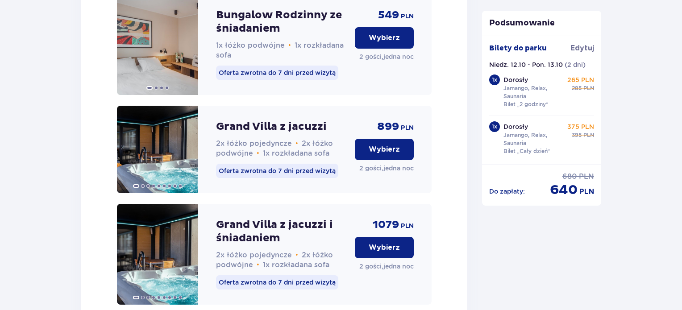
click at [213, 146] on div "Grand Villa z jacuzzi 2x łóżko pojedyncze • 2x łóżko podwójne • 1x rozkładana s…" at bounding box center [274, 150] width 315 height 88
click at [275, 132] on p "Grand Villa z jacuzzi" at bounding box center [271, 126] width 111 height 13
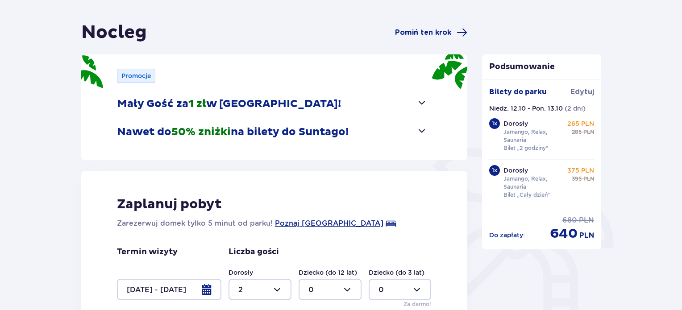
scroll to position [0, 0]
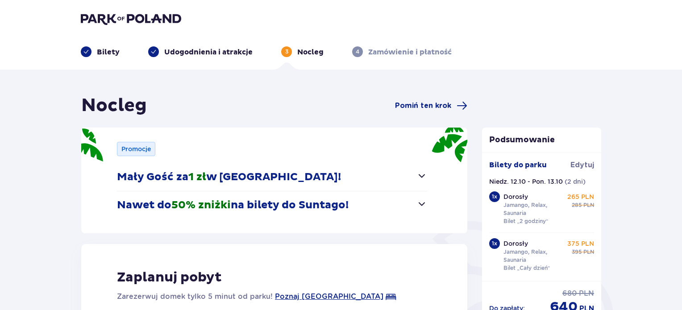
click at [117, 21] on img at bounding box center [131, 19] width 100 height 13
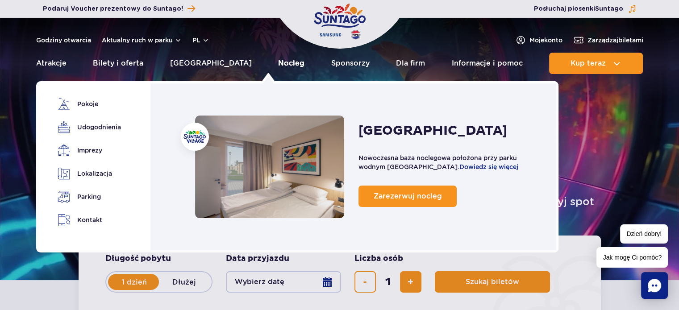
click at [278, 64] on link "Nocleg" at bounding box center [291, 63] width 26 height 21
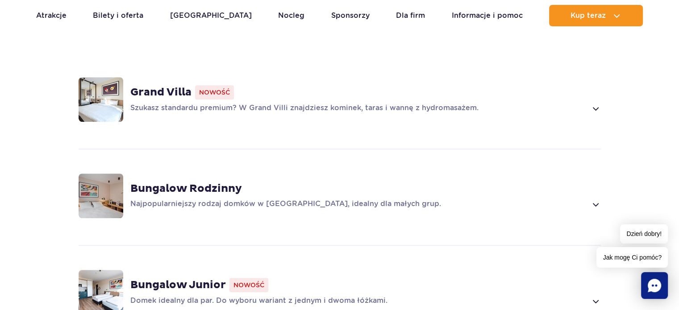
scroll to position [670, 0]
click at [598, 103] on span at bounding box center [595, 108] width 10 height 11
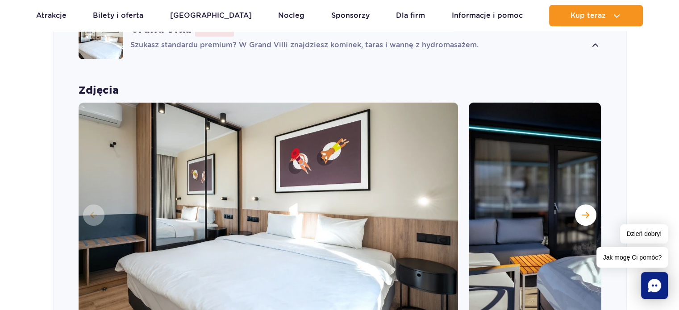
scroll to position [800, 0]
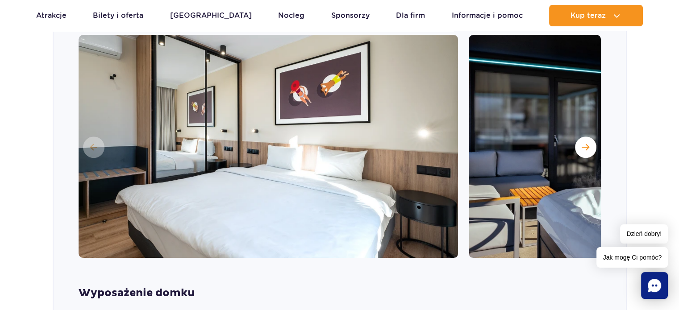
click at [294, 146] on img at bounding box center [268, 146] width 379 height 223
click at [587, 138] on button "Następny slajd" at bounding box center [585, 147] width 21 height 21
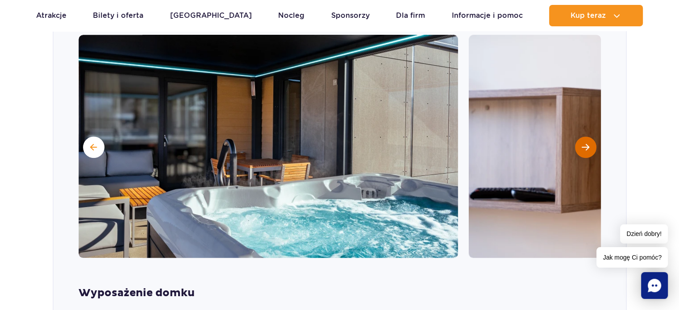
click at [587, 138] on button "Następny slajd" at bounding box center [585, 147] width 21 height 21
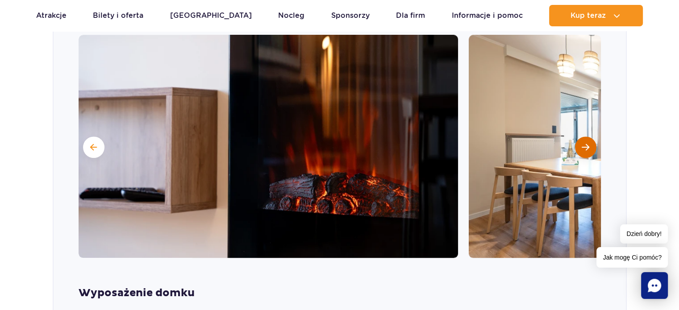
click at [587, 138] on button "Następny slajd" at bounding box center [585, 147] width 21 height 21
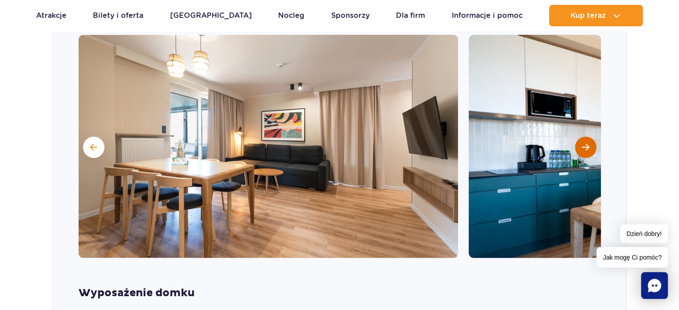
click at [587, 138] on button "Następny slajd" at bounding box center [585, 147] width 21 height 21
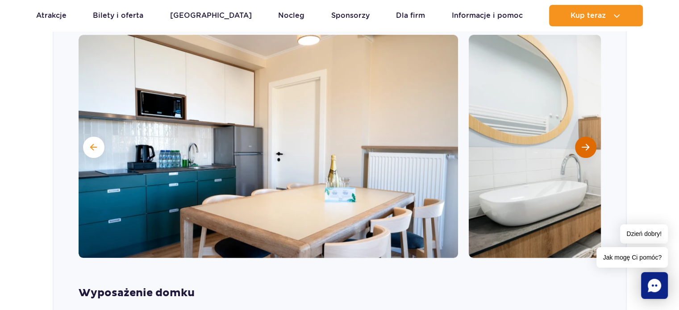
click at [587, 138] on button "Następny slajd" at bounding box center [585, 147] width 21 height 21
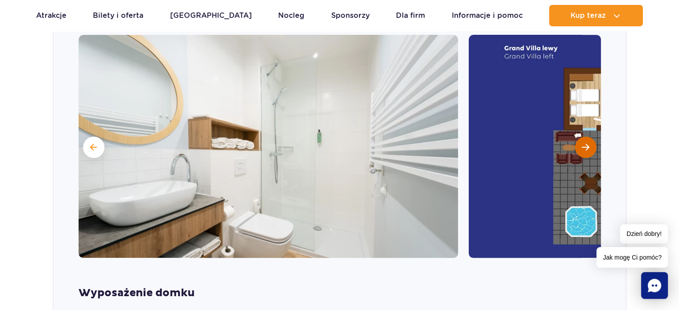
click at [587, 138] on button "Następny slajd" at bounding box center [585, 147] width 21 height 21
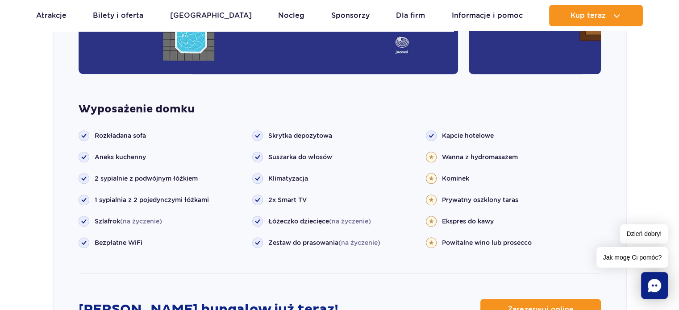
scroll to position [979, 0]
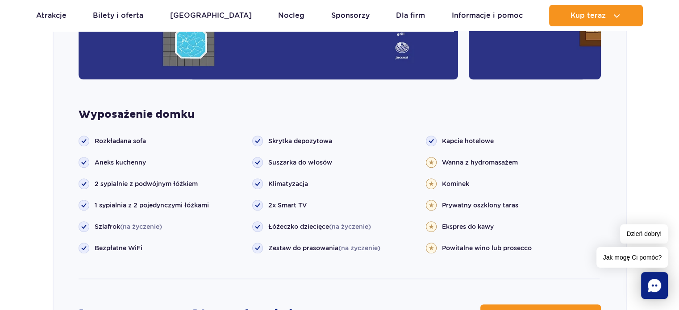
click at [655, 289] on icon "Chat" at bounding box center [654, 285] width 13 height 13
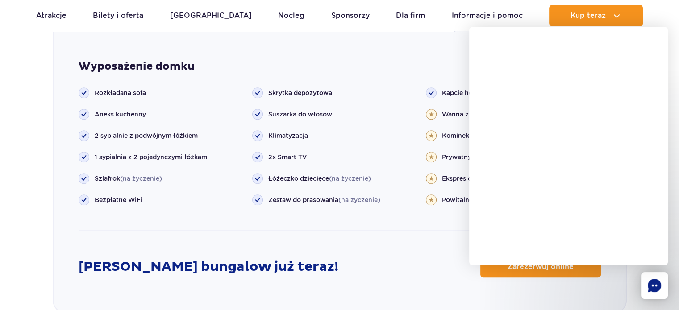
scroll to position [982, 0]
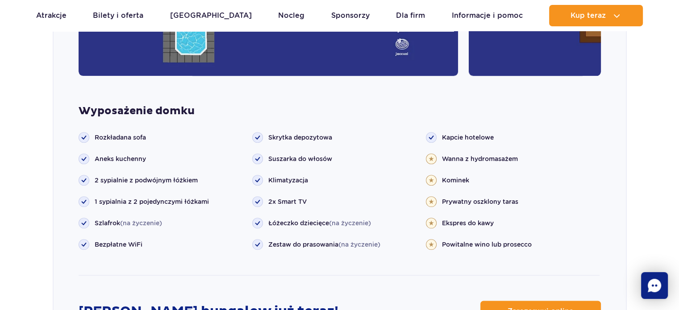
click at [654, 289] on icon "Chat" at bounding box center [654, 285] width 13 height 13
click at [665, 288] on rect "Chat" at bounding box center [654, 285] width 27 height 27
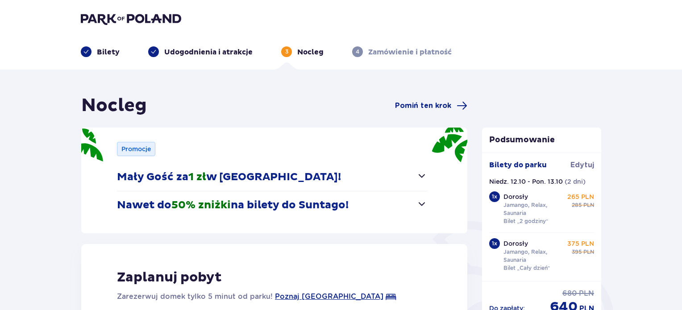
click at [110, 20] on img at bounding box center [131, 19] width 100 height 13
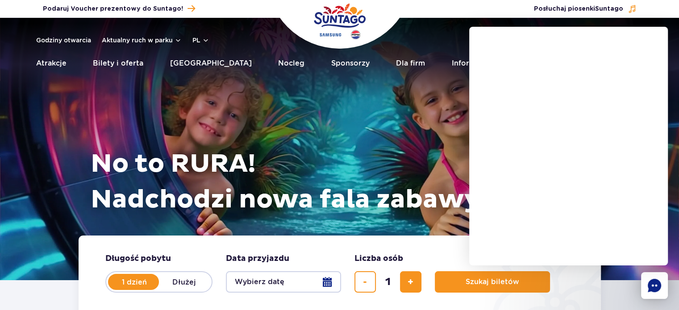
click at [540, 38] on span "Moje konto" at bounding box center [546, 40] width 33 height 9
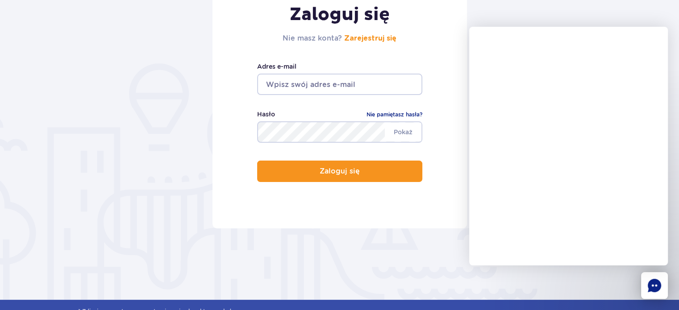
scroll to position [179, 0]
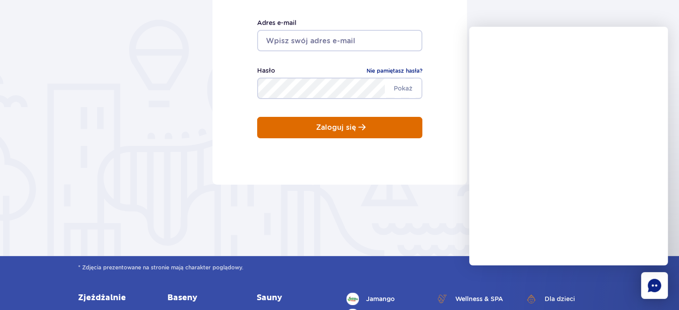
type input "[EMAIL_ADDRESS][DOMAIN_NAME]"
click at [345, 129] on p "Zaloguj się" at bounding box center [336, 128] width 40 height 8
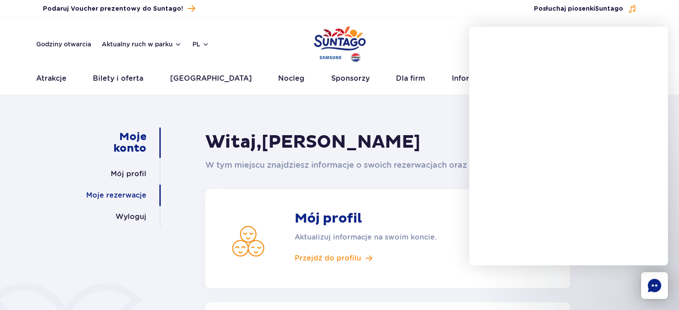
click at [132, 195] on link "Moje rezerwacje" at bounding box center [116, 195] width 60 height 21
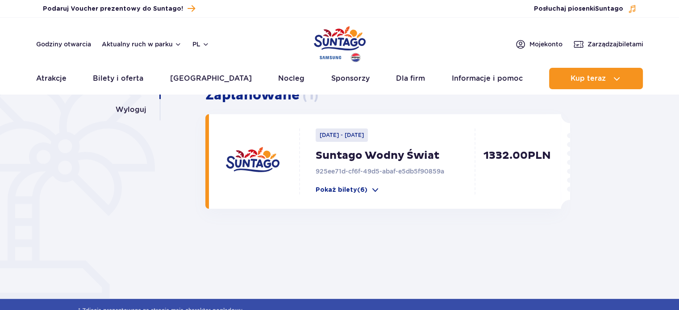
scroll to position [179, 0]
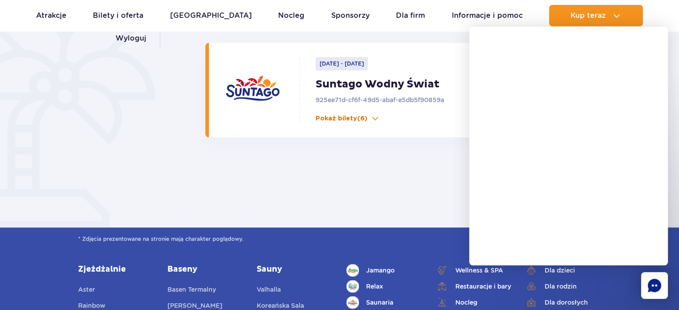
click at [352, 120] on p "Pokaż bilety (6)" at bounding box center [342, 118] width 52 height 9
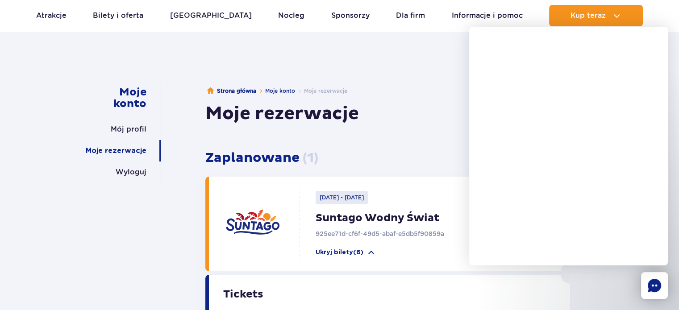
scroll to position [0, 0]
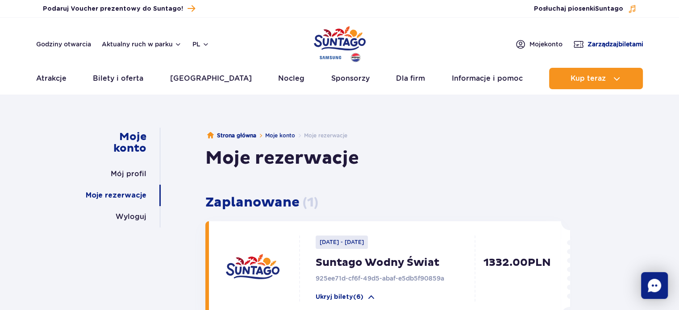
click at [599, 41] on span "Zarządzaj biletami" at bounding box center [616, 44] width 56 height 9
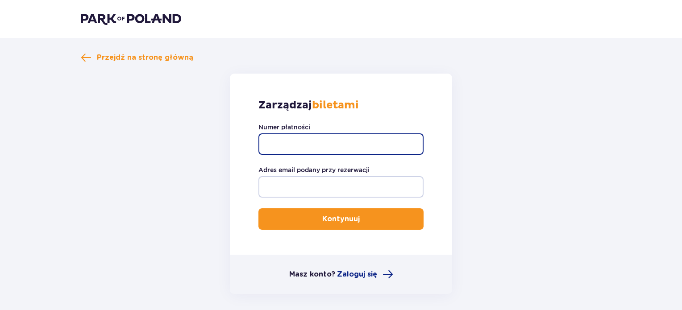
click at [303, 137] on input "Numer płatności" at bounding box center [341, 143] width 165 height 21
type input "p24-G3Y-B5Z-Z6D"
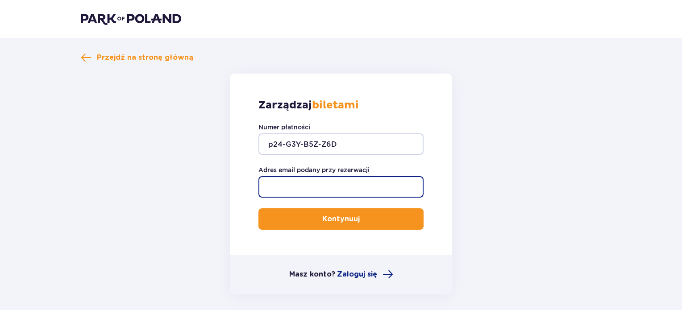
click at [325, 185] on input "Adres email podany przy rezerwacji" at bounding box center [341, 186] width 165 height 21
type input "[EMAIL_ADDRESS][DOMAIN_NAME]"
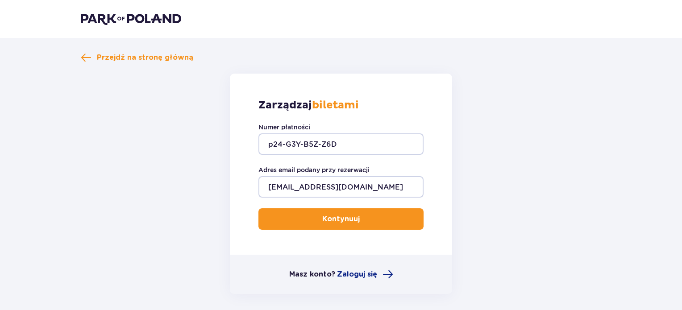
click at [341, 218] on p "Kontynuuj" at bounding box center [341, 219] width 38 height 10
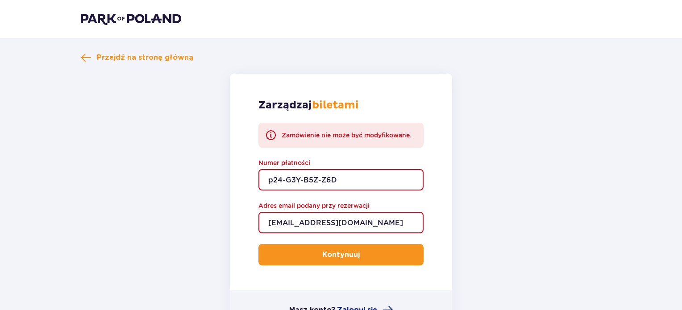
click at [343, 180] on input "p24-G3Y-B5Z-Z6D" at bounding box center [341, 179] width 165 height 21
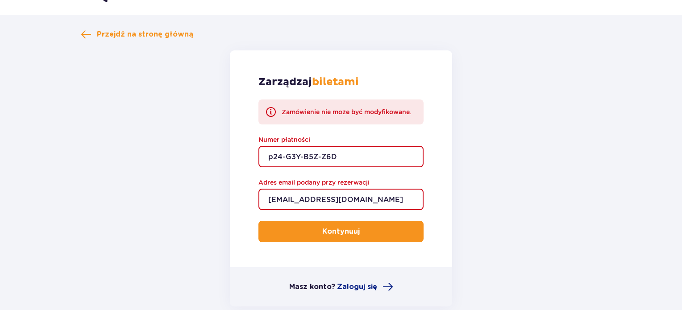
scroll to position [45, 0]
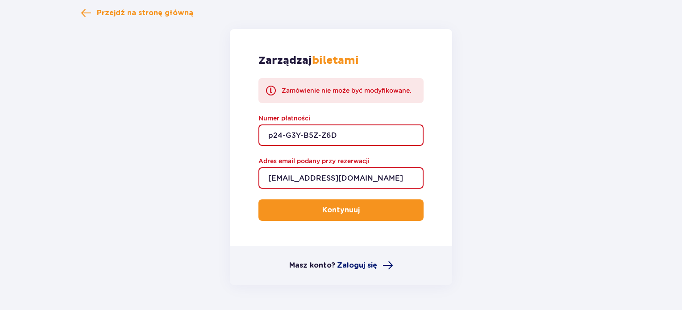
click at [359, 264] on span "Zaloguj się" at bounding box center [357, 266] width 40 height 10
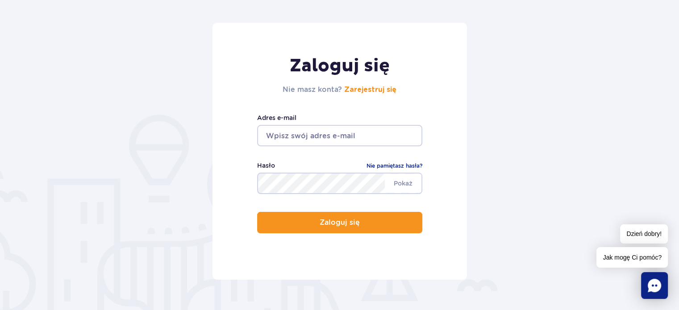
scroll to position [89, 0]
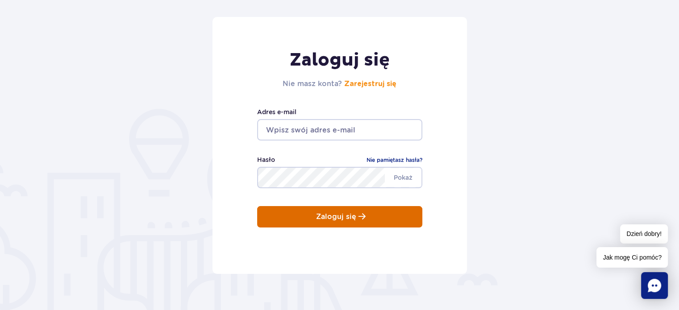
type input "[EMAIL_ADDRESS][DOMAIN_NAME]"
click at [331, 215] on p "Zaloguj się" at bounding box center [336, 217] width 40 height 8
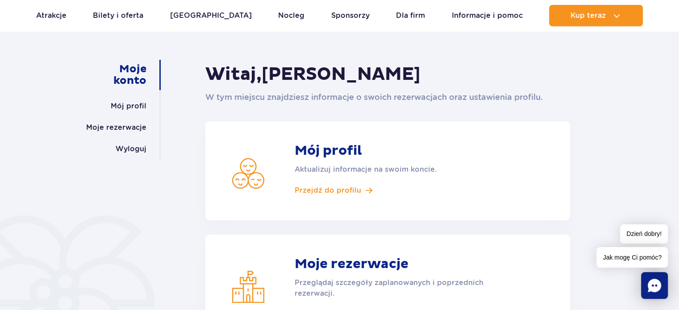
scroll to position [89, 0]
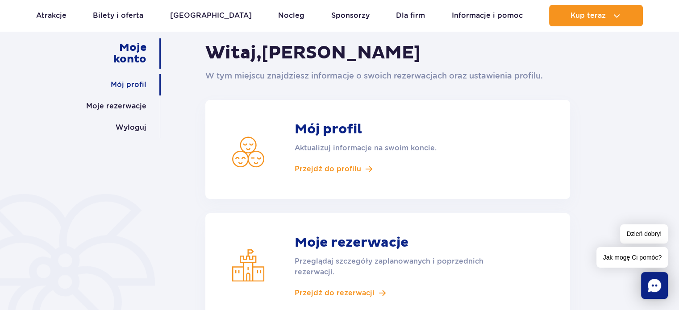
click at [125, 82] on link "Mój profil" at bounding box center [129, 84] width 36 height 21
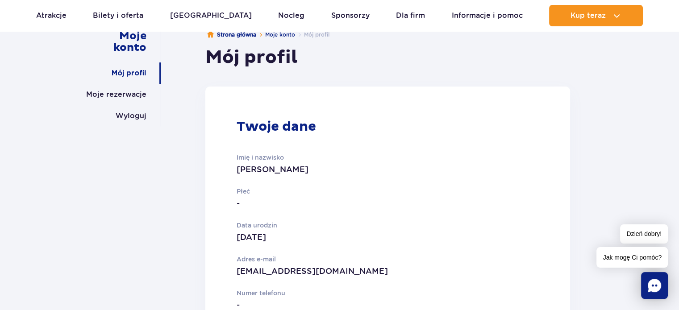
scroll to position [45, 0]
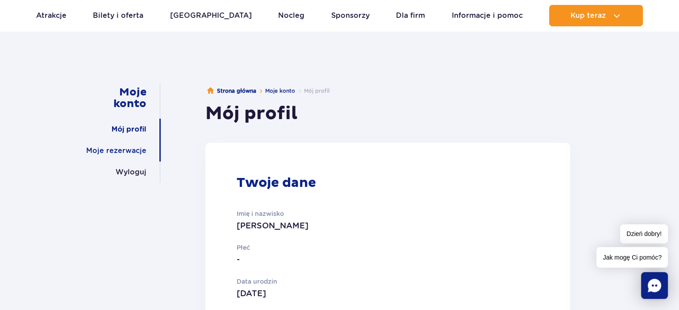
click at [127, 154] on link "Moje rezerwacje" at bounding box center [116, 150] width 60 height 21
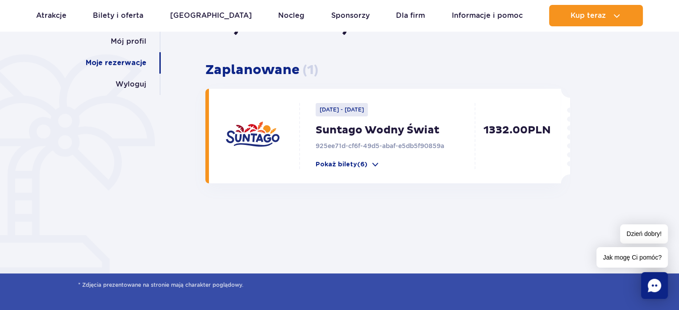
scroll to position [134, 0]
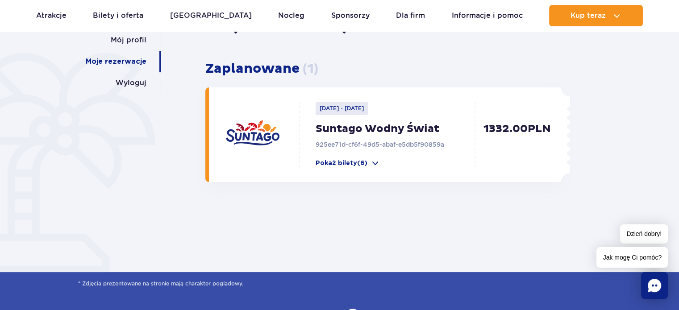
click at [357, 108] on p "2025-10-12 - 2025-10-13" at bounding box center [342, 108] width 52 height 13
click at [348, 160] on p "Pokaż bilety (6)" at bounding box center [342, 163] width 52 height 9
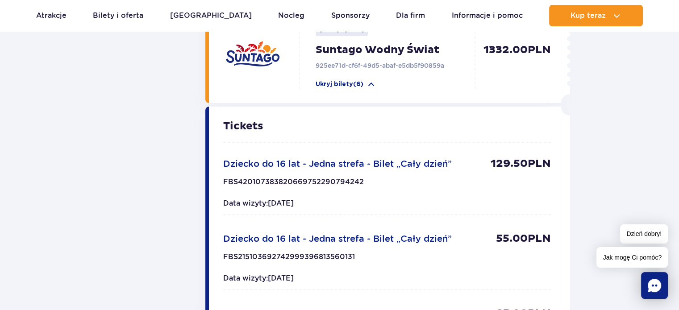
scroll to position [268, 0]
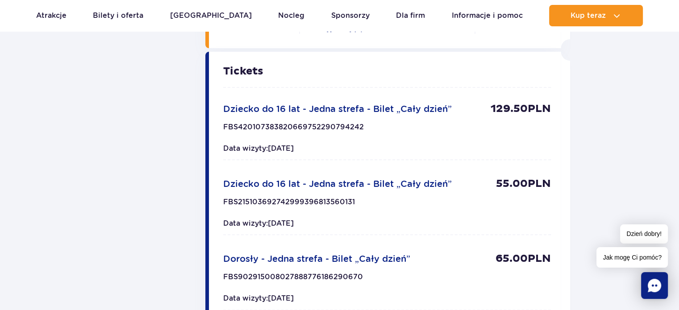
click at [294, 150] on span "Data wizyty: 2025-10-12" at bounding box center [258, 148] width 71 height 8
click at [437, 128] on div "FBS420107383820669752290794242 129.50 PLN" at bounding box center [387, 130] width 328 height 14
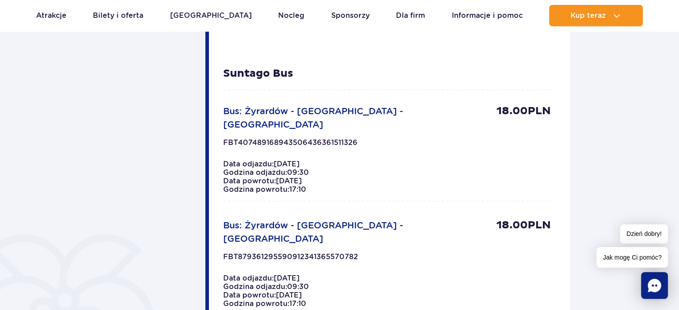
scroll to position [625, 0]
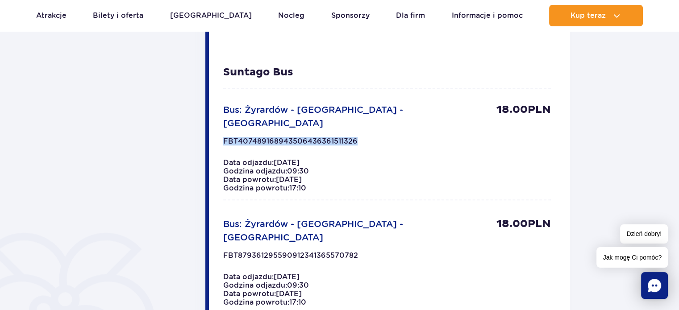
drag, startPoint x: 365, startPoint y: 127, endPoint x: 225, endPoint y: 128, distance: 139.8
click at [225, 137] on div "FBT407489168943506436361511326 18.00 PLN" at bounding box center [387, 144] width 328 height 14
copy p "FBT407489168943506436361511326"
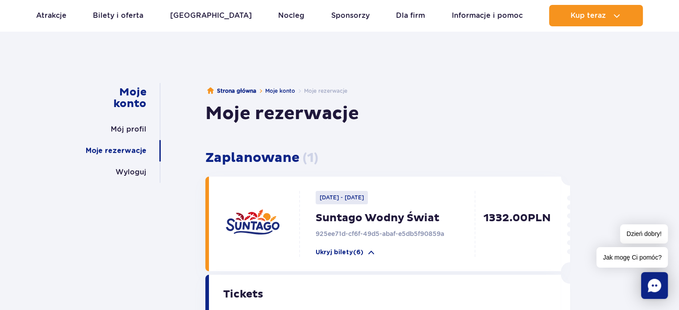
scroll to position [0, 0]
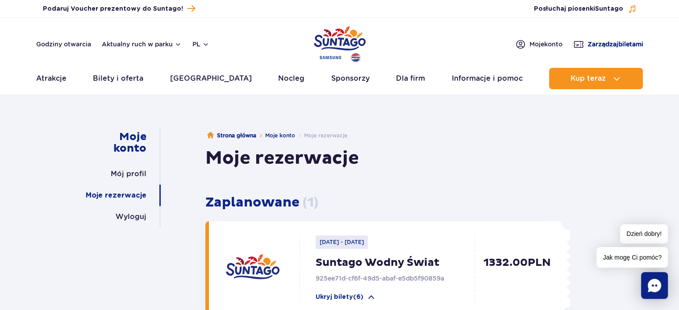
click at [615, 42] on span "Zarządzaj biletami" at bounding box center [616, 44] width 56 height 9
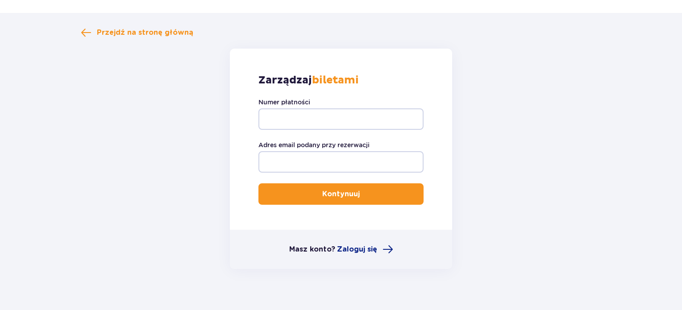
scroll to position [38, 0]
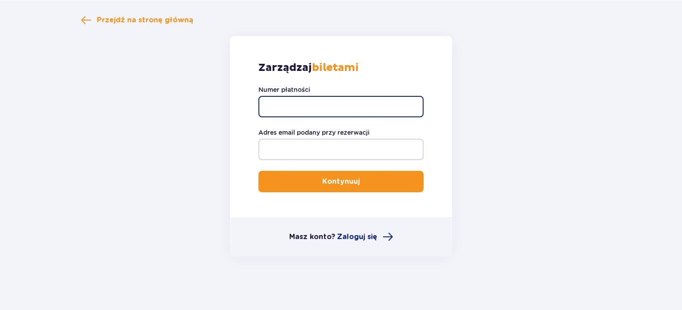
click at [340, 105] on input "Numer płatności" at bounding box center [341, 106] width 165 height 21
paste input "FBT407489168943506436361511326"
type input "FBT407489168943506436361511326"
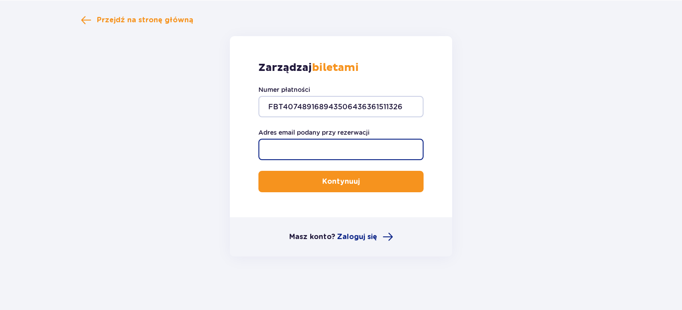
click at [322, 148] on input "Adres email podany przy rezerwacji" at bounding box center [341, 149] width 165 height 21
type input "[EMAIL_ADDRESS][DOMAIN_NAME]"
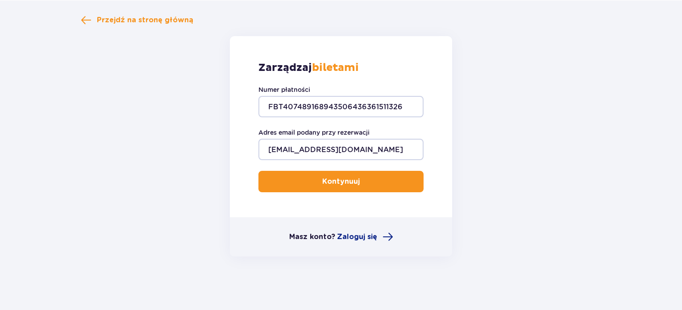
click at [344, 191] on button "Kontynuuj" at bounding box center [341, 181] width 165 height 21
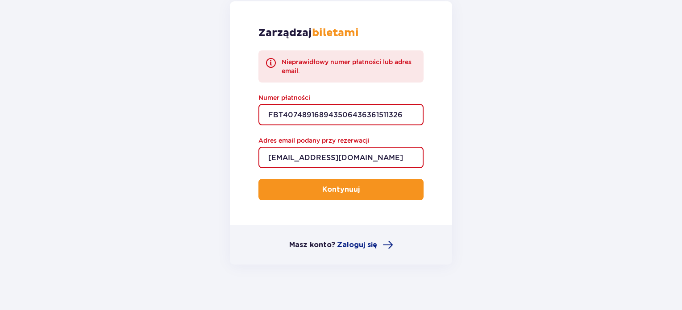
scroll to position [80, 0]
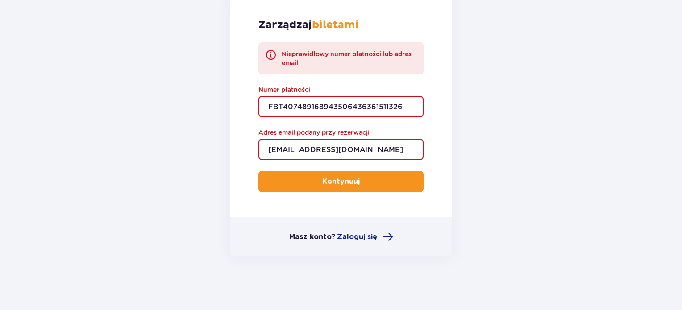
click at [409, 106] on input "FBT407489168943506436361511326" at bounding box center [341, 106] width 165 height 21
drag, startPoint x: 257, startPoint y: 91, endPoint x: 142, endPoint y: 86, distance: 114.8
click at [142, 86] on form "Zarządzaj biletami Nieprawidłowy numer płatności lub adres email. Numer płatnoś…" at bounding box center [341, 124] width 521 height 263
click at [286, 106] on input "Numer płatności" at bounding box center [341, 106] width 165 height 21
type input "p24-G3Y-B5Z-Z6D"
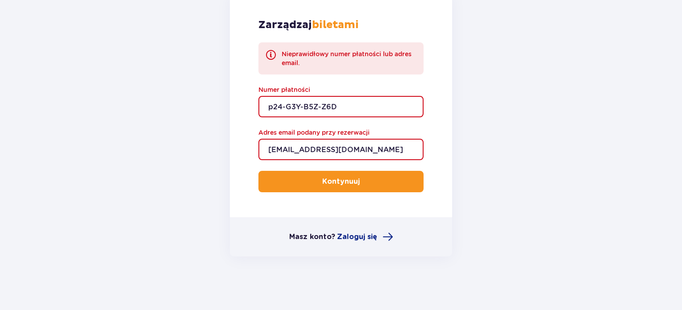
click at [324, 180] on p "Kontynuuj" at bounding box center [341, 182] width 38 height 10
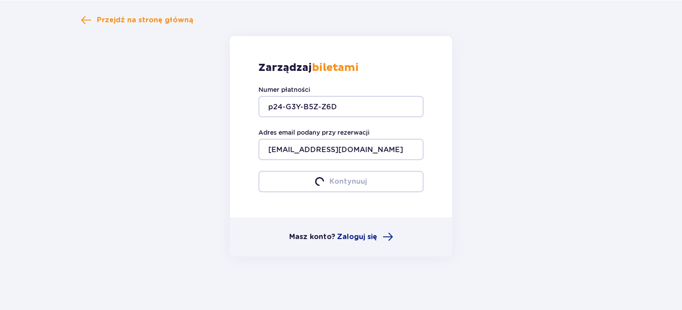
scroll to position [73, 0]
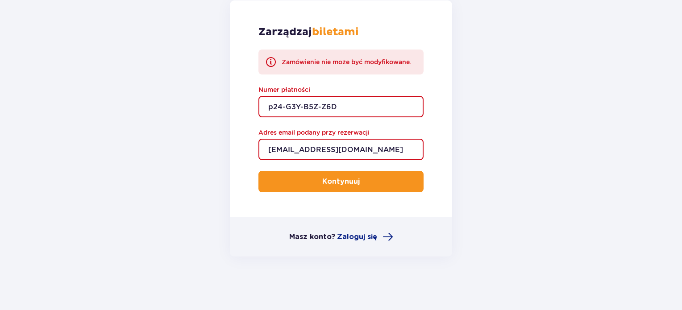
click at [271, 61] on span at bounding box center [271, 62] width 11 height 11
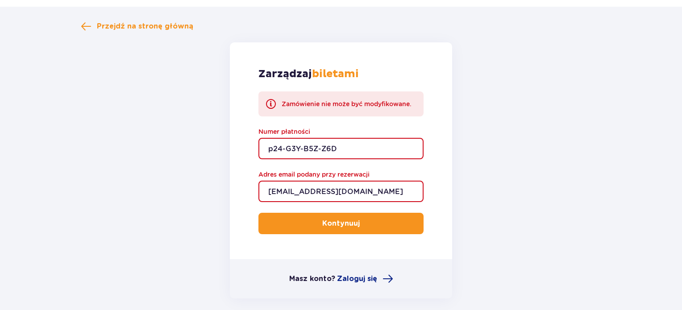
scroll to position [0, 0]
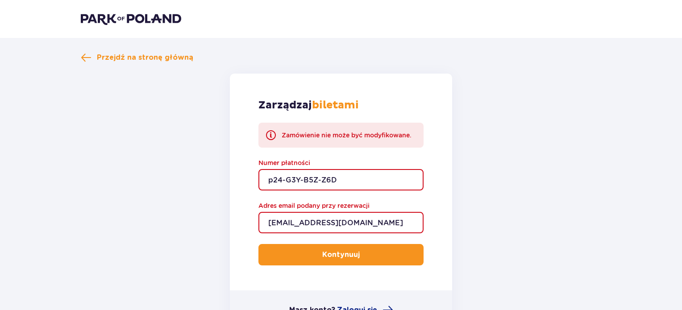
click at [123, 15] on img at bounding box center [131, 19] width 100 height 13
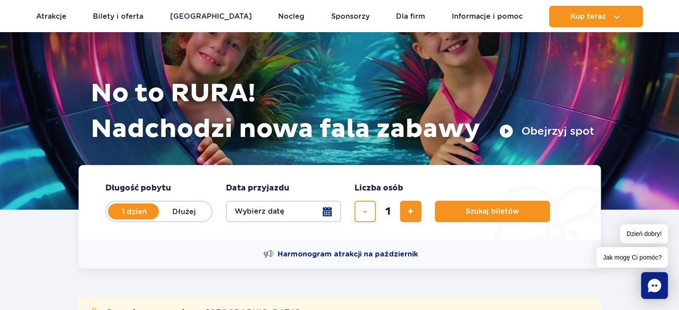
scroll to position [134, 0]
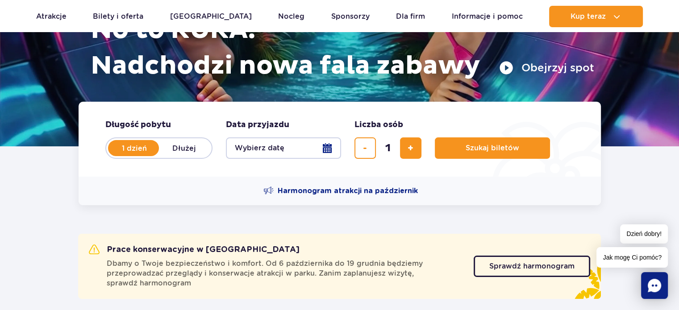
click at [184, 148] on label "Dłużej" at bounding box center [184, 148] width 51 height 19
click at [169, 156] on input "Dłużej" at bounding box center [164, 157] width 10 height 2
radio input "false"
radio input "true"
click at [327, 147] on button "Wybierz datę" at bounding box center [283, 148] width 115 height 21
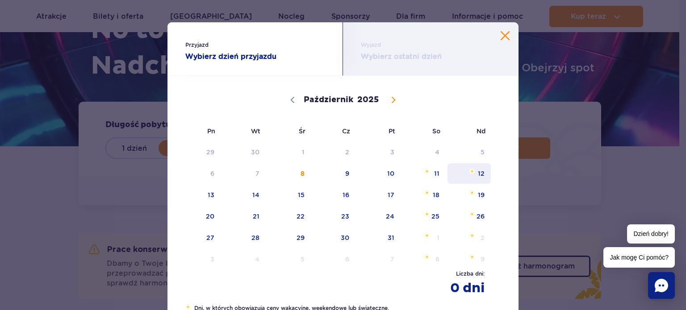
click at [471, 170] on span "12" at bounding box center [468, 173] width 45 height 21
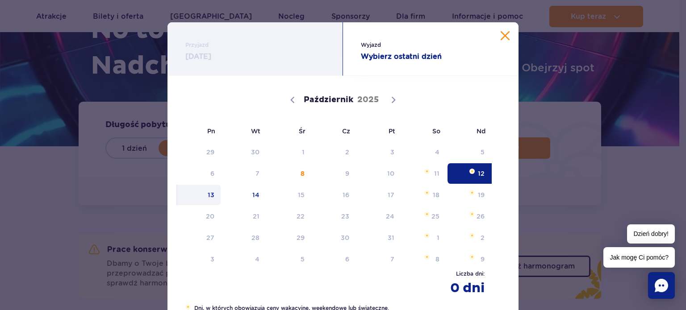
click at [210, 194] on span "13" at bounding box center [198, 195] width 45 height 21
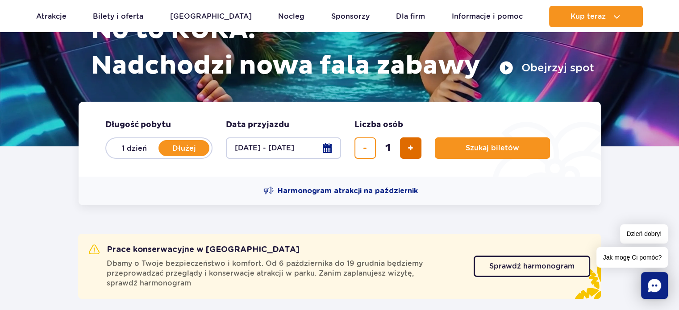
click at [411, 148] on span "dodaj bilet" at bounding box center [411, 148] width 6 height 0
type input "3"
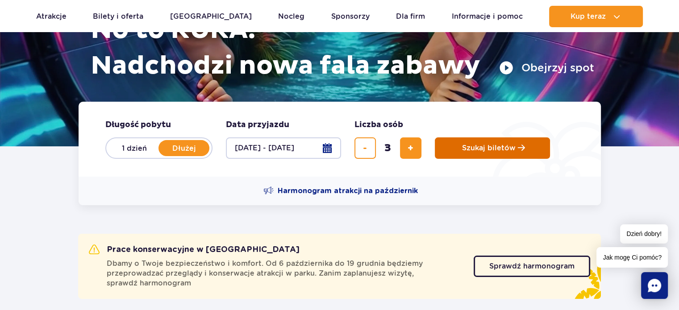
click at [500, 151] on span "Szukaj biletów" at bounding box center [489, 148] width 54 height 8
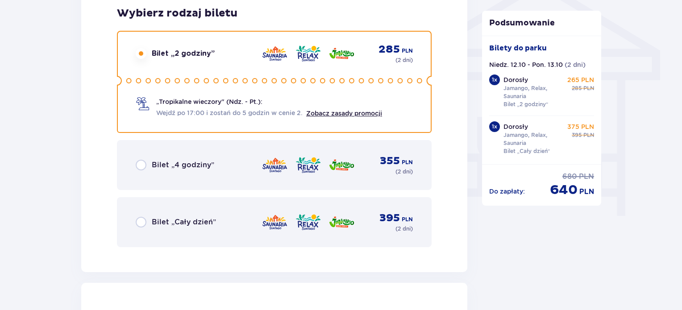
scroll to position [804, 0]
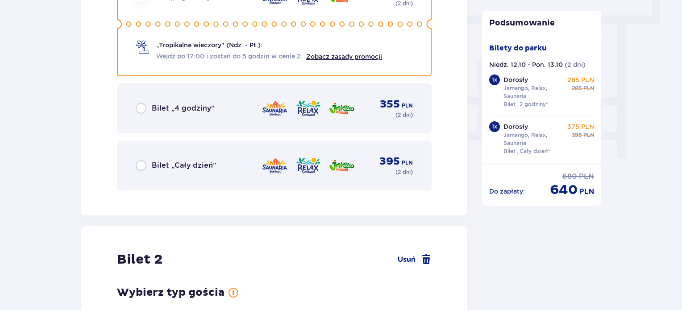
click at [193, 166] on span "Bilet „Cały dzień”" at bounding box center [184, 166] width 64 height 10
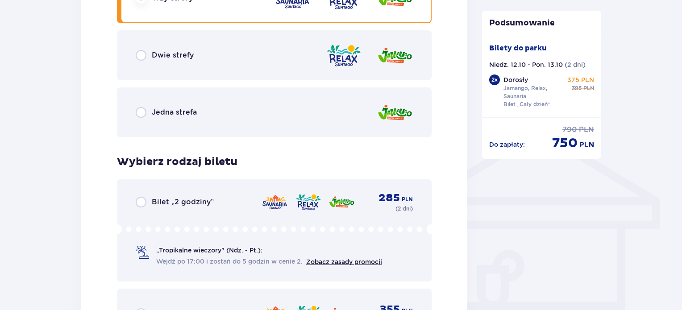
scroll to position [589, 0]
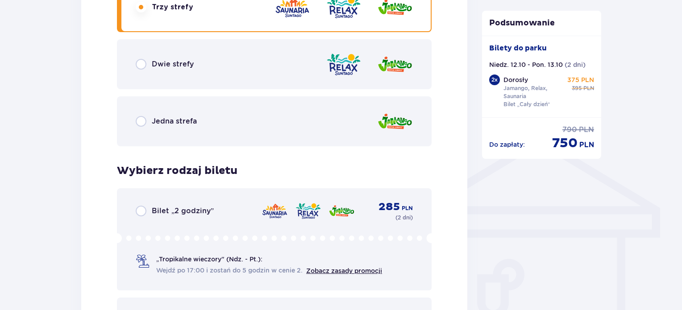
click at [256, 112] on div "Jedna strefa" at bounding box center [274, 121] width 315 height 50
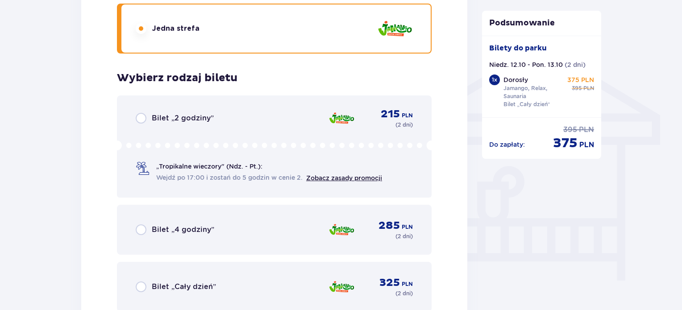
scroll to position [743, 0]
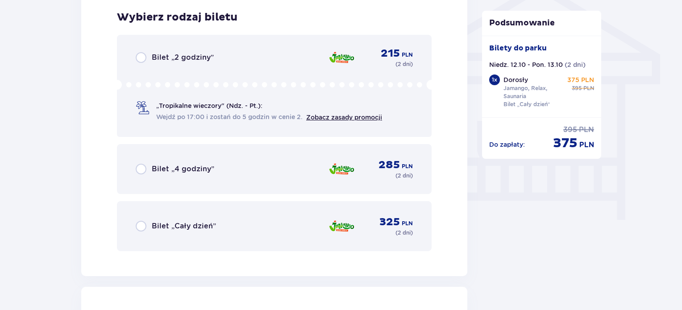
click at [171, 221] on span "Bilet „Cały dzień”" at bounding box center [184, 226] width 64 height 10
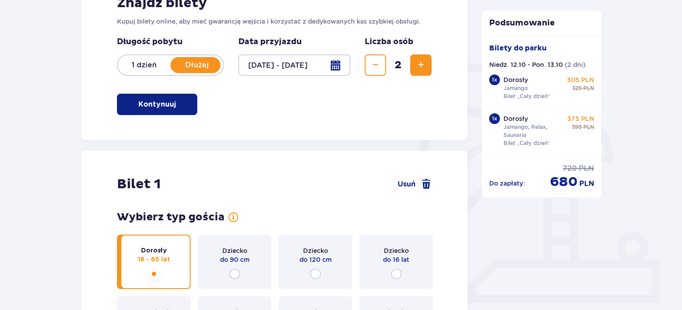
scroll to position [143, 0]
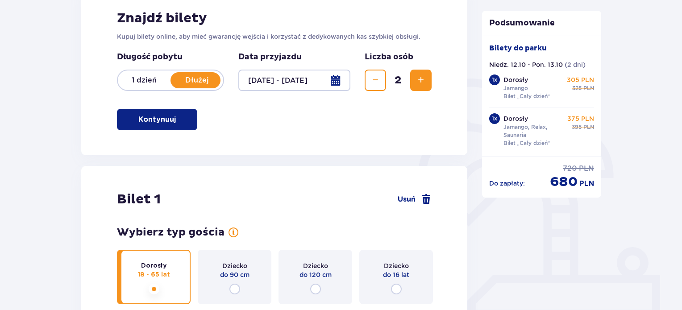
click at [425, 79] on span "Zwiększ" at bounding box center [421, 80] width 11 height 11
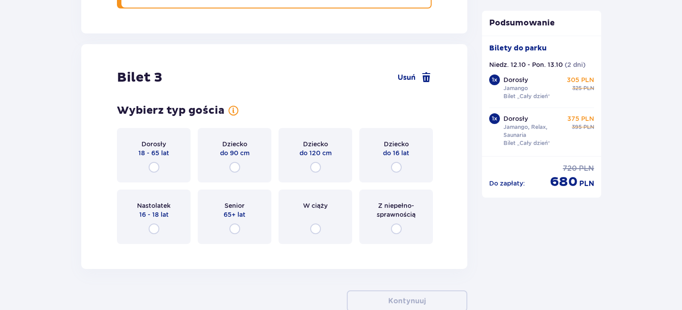
scroll to position [1847, 0]
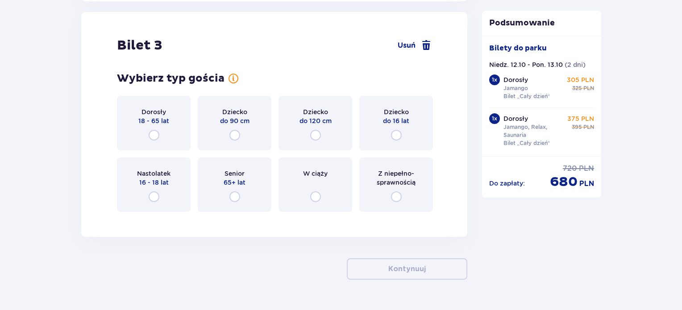
click at [396, 132] on input "radio" at bounding box center [396, 135] width 11 height 11
radio input "true"
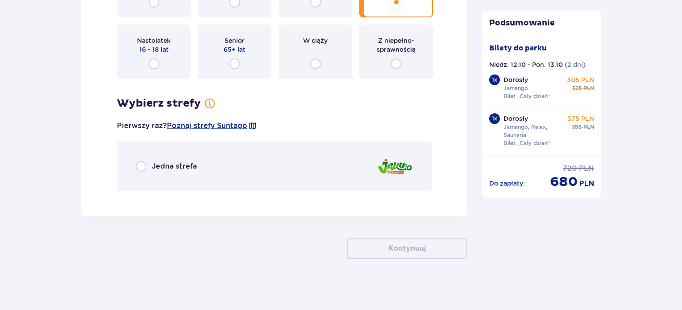
scroll to position [1981, 0]
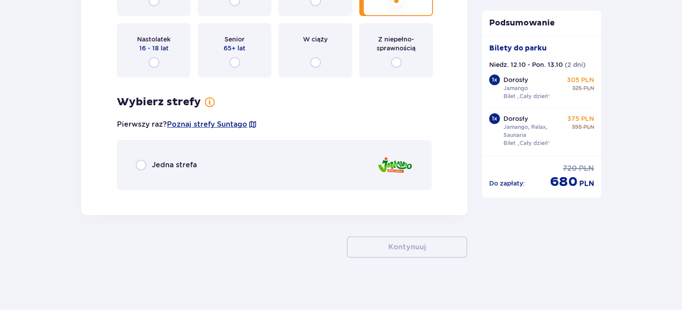
click at [158, 162] on span "Jedna strefa" at bounding box center [174, 165] width 45 height 10
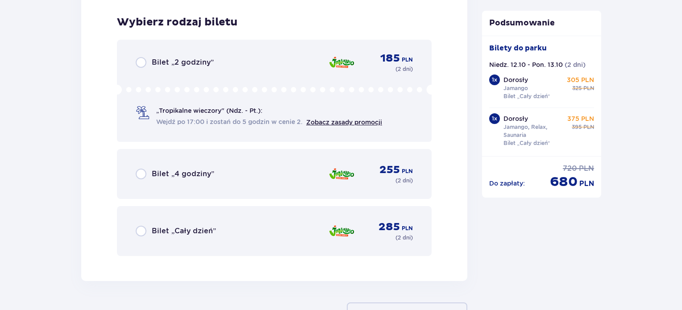
scroll to position [2177, 0]
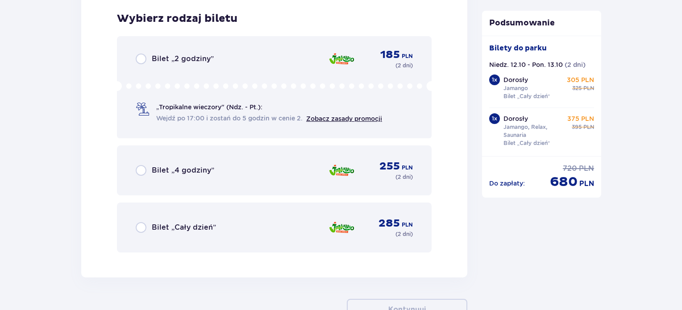
click at [270, 225] on div "Bilet „Cały dzień” 285 PLN ( 2 dni )" at bounding box center [274, 227] width 277 height 21
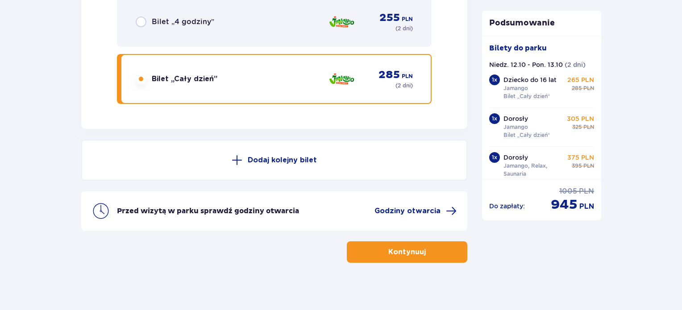
scroll to position [2331, 0]
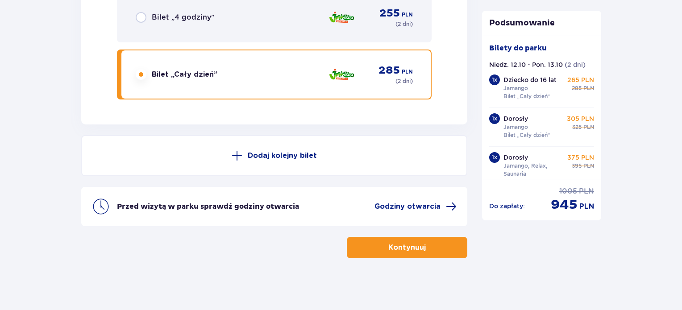
click at [418, 239] on button "Kontynuuj" at bounding box center [407, 247] width 121 height 21
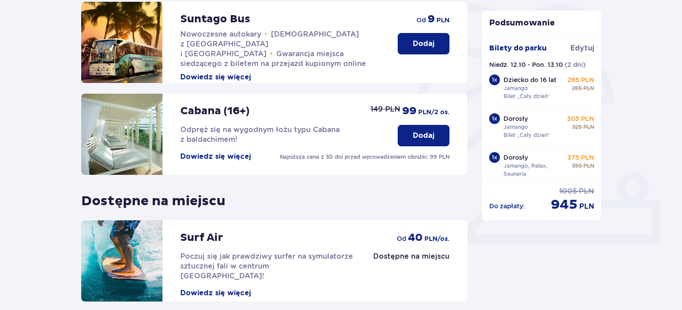
scroll to position [295, 0]
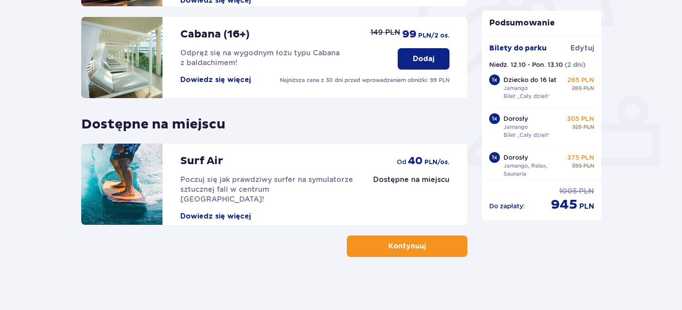
click at [414, 249] on p "Kontynuuj" at bounding box center [407, 247] width 38 height 10
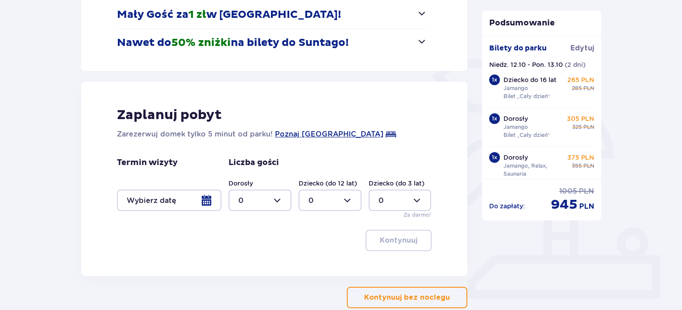
scroll to position [214, 0]
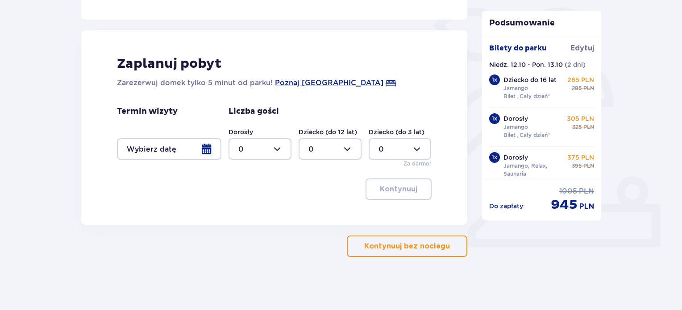
click at [214, 149] on div at bounding box center [169, 148] width 104 height 21
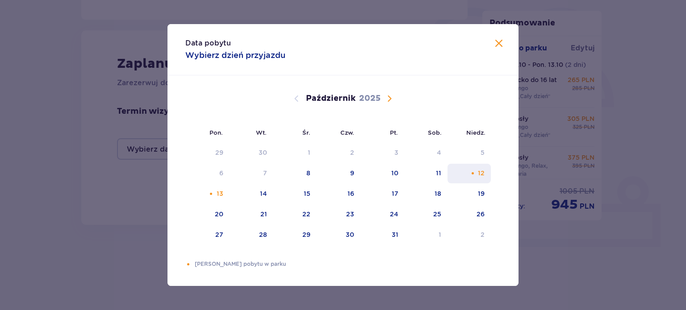
click at [473, 169] on div "12" at bounding box center [468, 174] width 43 height 20
click at [220, 190] on div "13" at bounding box center [220, 193] width 7 height 9
type input "12.10.25 - 13.10.25"
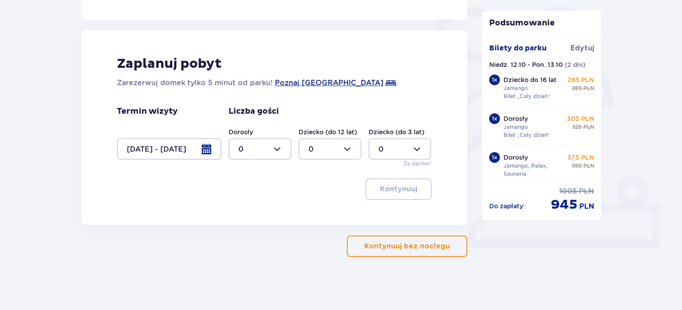
click at [339, 151] on div at bounding box center [330, 148] width 63 height 21
click at [320, 194] on div "1" at bounding box center [330, 195] width 43 height 10
type input "1"
click at [278, 150] on div at bounding box center [260, 148] width 63 height 21
click at [258, 213] on div "2" at bounding box center [259, 214] width 43 height 10
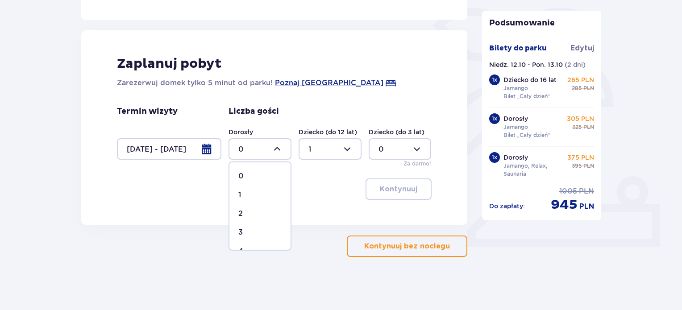
type input "2"
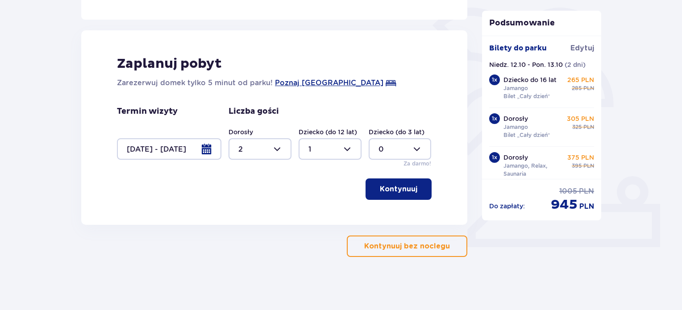
click at [401, 195] on button "Kontynuuj" at bounding box center [399, 189] width 66 height 21
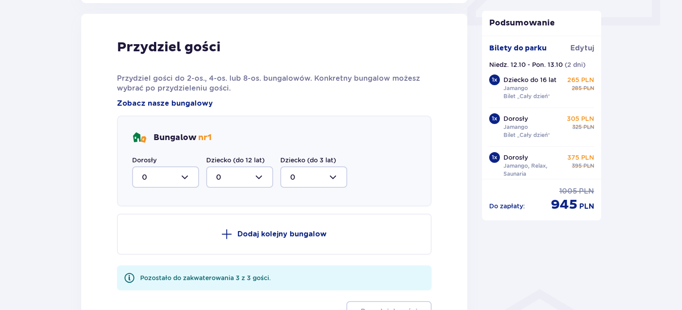
scroll to position [438, 0]
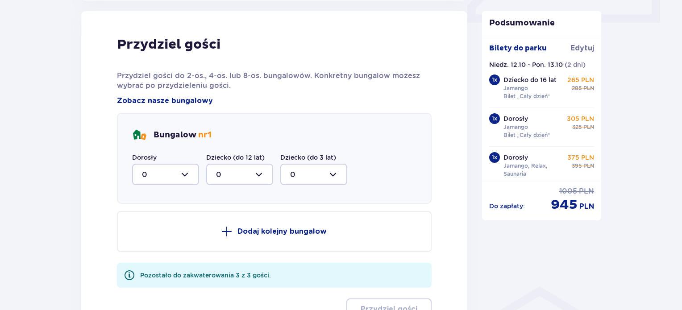
click at [179, 169] on div at bounding box center [165, 174] width 67 height 21
click at [157, 235] on div "2" at bounding box center [165, 239] width 47 height 10
type input "2"
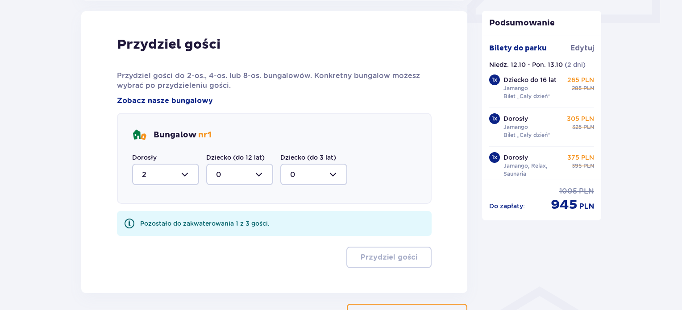
click at [241, 178] on div at bounding box center [239, 174] width 67 height 21
click at [234, 220] on div "1" at bounding box center [239, 221] width 47 height 10
type input "1"
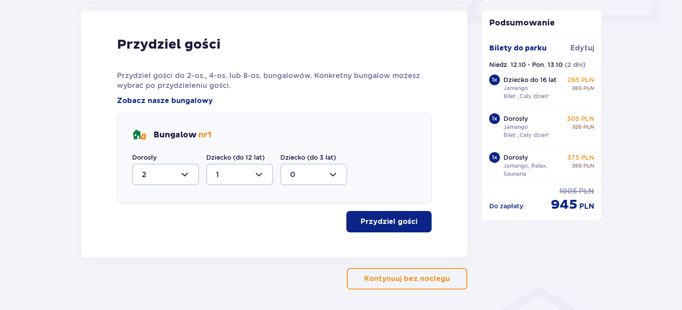
click at [391, 223] on p "Przydziel gości" at bounding box center [389, 222] width 57 height 10
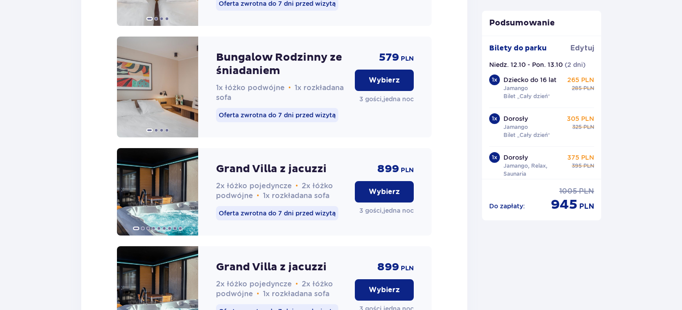
scroll to position [1186, 0]
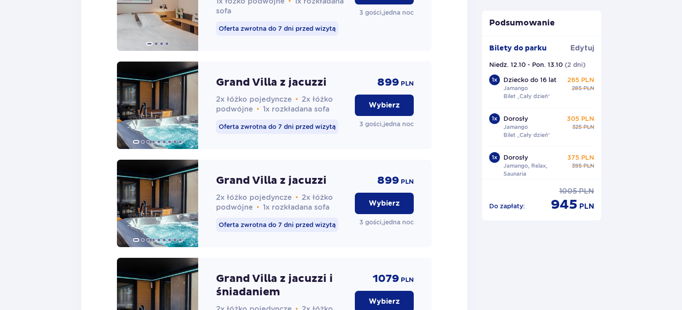
click at [395, 110] on p "Wybierz" at bounding box center [384, 105] width 31 height 10
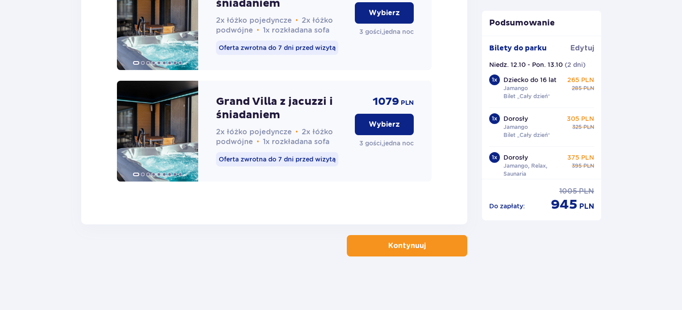
click at [420, 246] on button "Kontynuuj" at bounding box center [407, 245] width 121 height 21
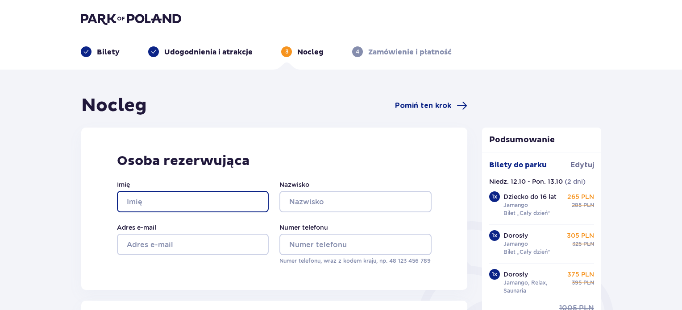
click at [209, 194] on input "Imię" at bounding box center [193, 201] width 152 height 21
type input "Ewa"
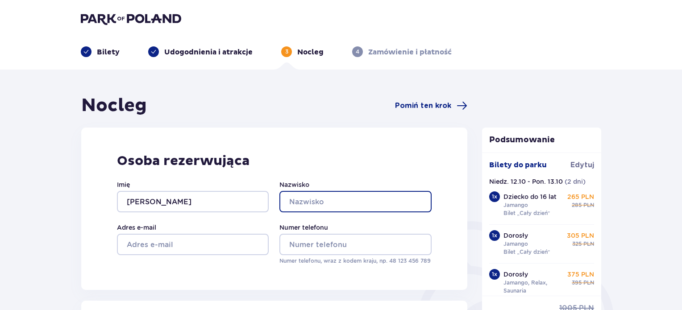
type input "Sławek"
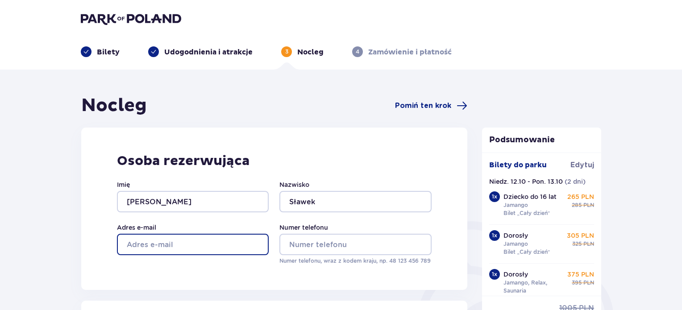
type input "ewa.slawek77@gmail.com"
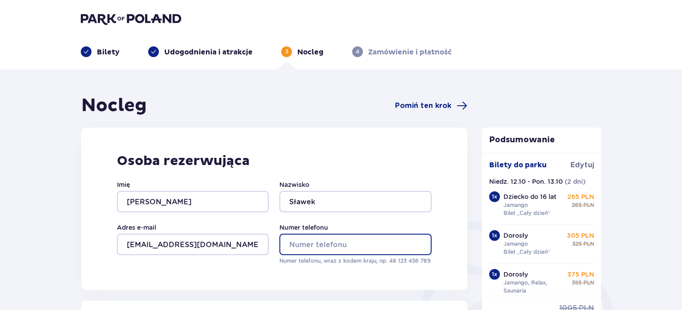
type input "515721990"
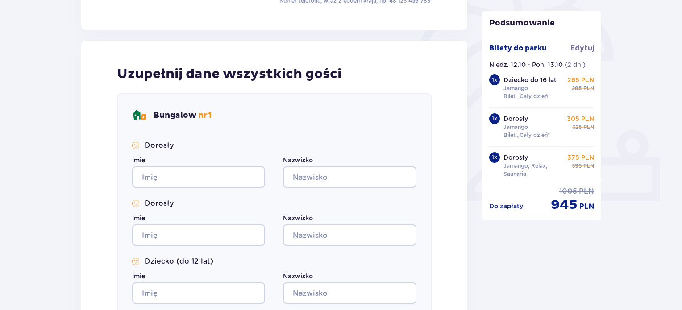
scroll to position [313, 0]
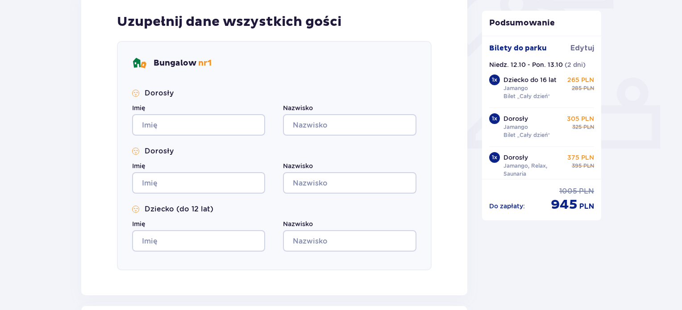
click at [195, 110] on div "Imię" at bounding box center [198, 120] width 133 height 32
drag, startPoint x: 196, startPoint y: 119, endPoint x: 204, endPoint y: 122, distance: 8.0
click at [196, 119] on input "Imię" at bounding box center [198, 124] width 133 height 21
type input "Ewa"
type input "Sławek"
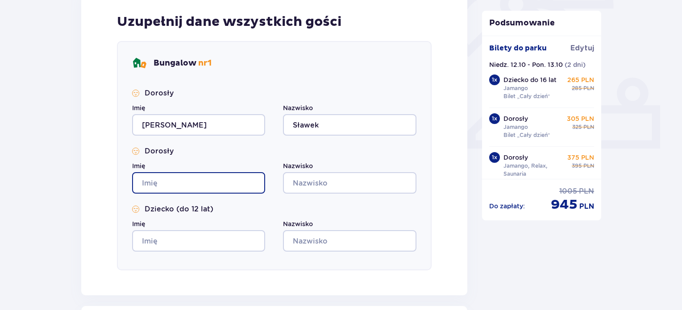
type input "Ewa"
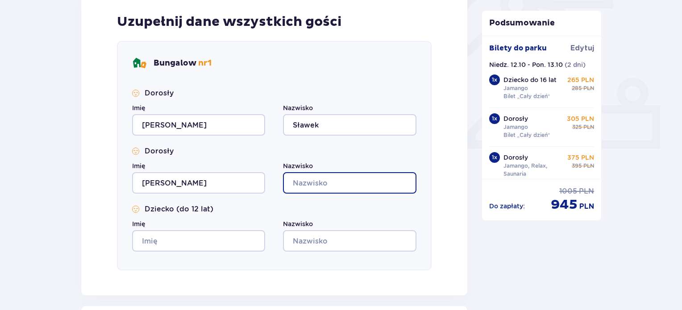
type input "Sławek"
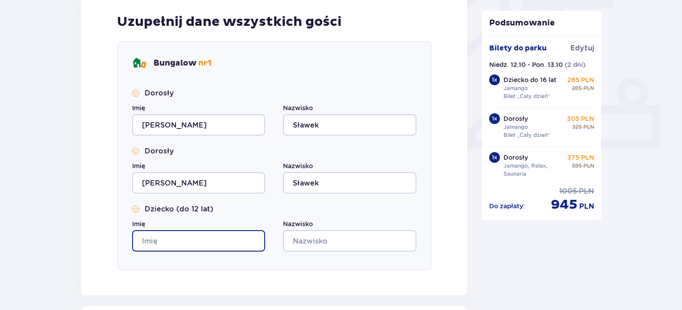
type input "Ewa"
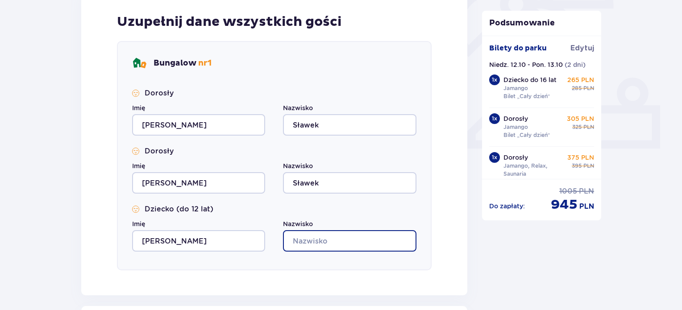
type input "Sławek"
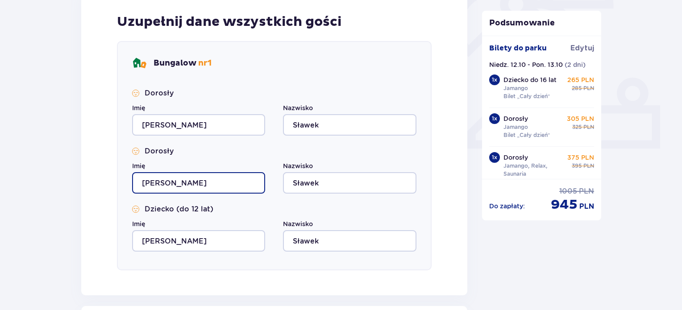
click at [199, 178] on input "Ewa" at bounding box center [198, 182] width 133 height 21
type input "Sebastian"
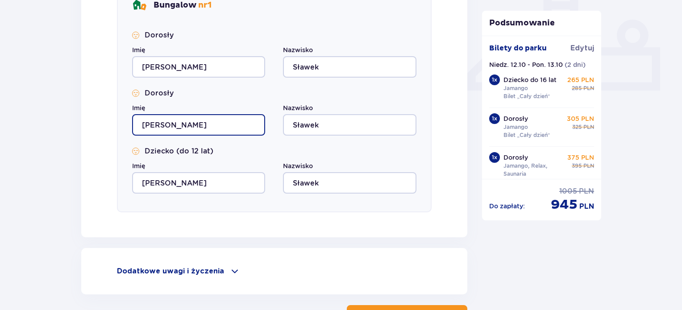
scroll to position [440, 0]
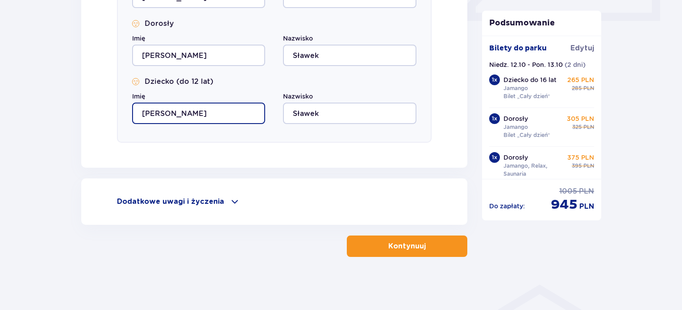
click at [189, 112] on input "Ewa" at bounding box center [198, 113] width 133 height 21
type input "Tymoteusz"
click at [408, 246] on p "Kontynuuj" at bounding box center [407, 247] width 38 height 10
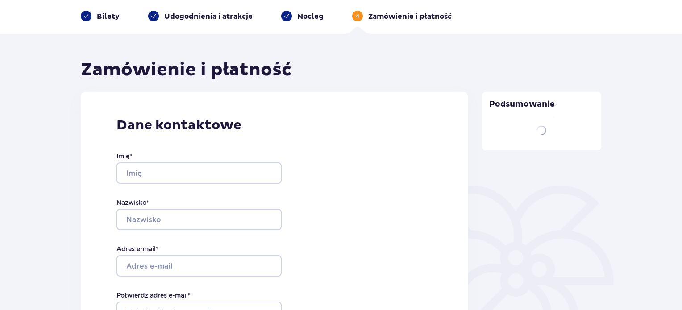
type input "Ewa"
type input "Sławek"
type input "ewa.slawek77@gmail.com"
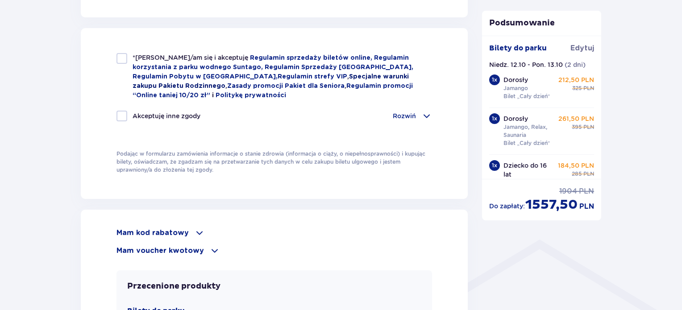
scroll to position [491, 0]
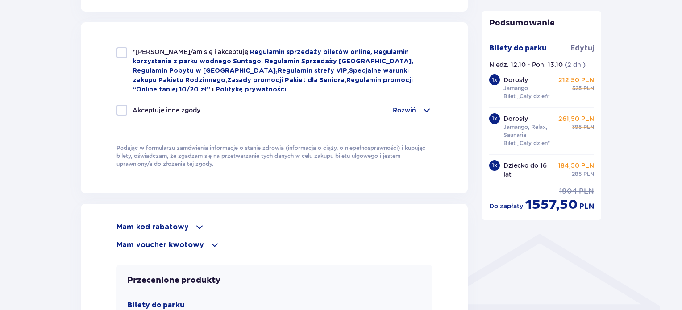
click at [121, 52] on div at bounding box center [122, 52] width 11 height 11
checkbox input "true"
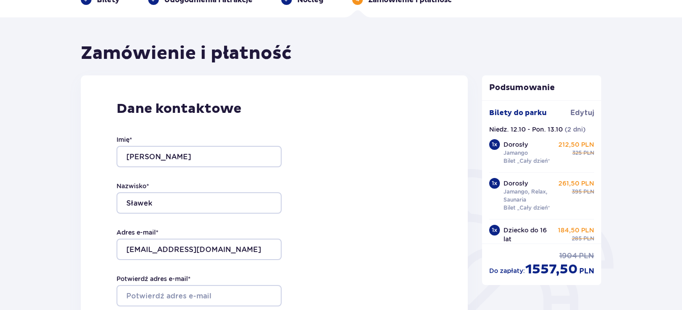
scroll to position [0, 0]
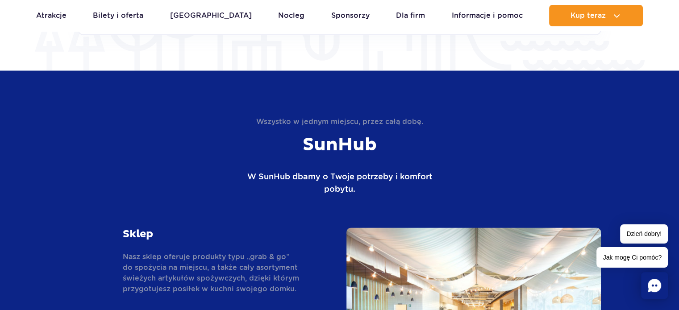
scroll to position [1518, 0]
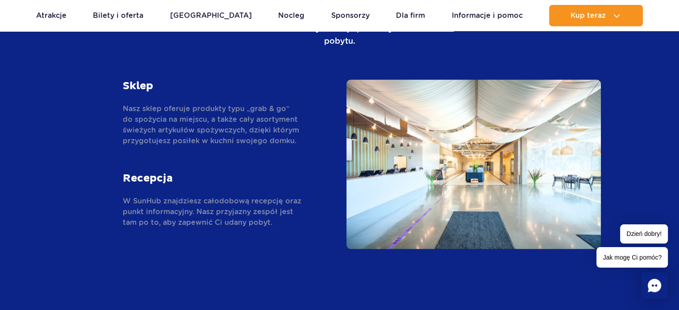
click at [654, 288] on icon "Chat" at bounding box center [654, 285] width 13 height 13
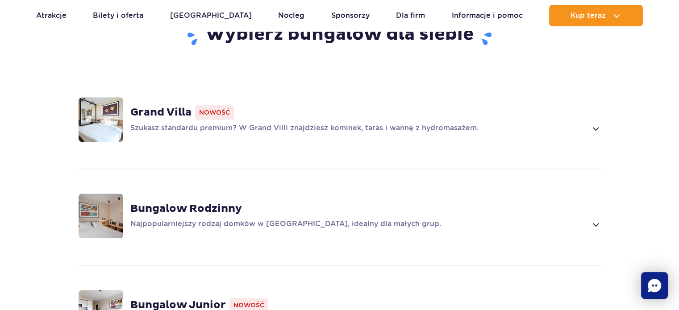
scroll to position [670, 0]
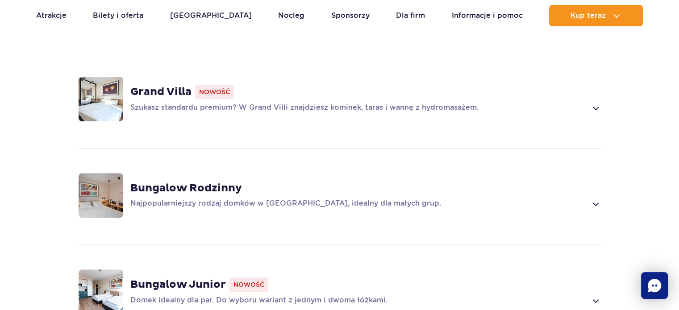
click at [596, 103] on span at bounding box center [595, 108] width 10 height 11
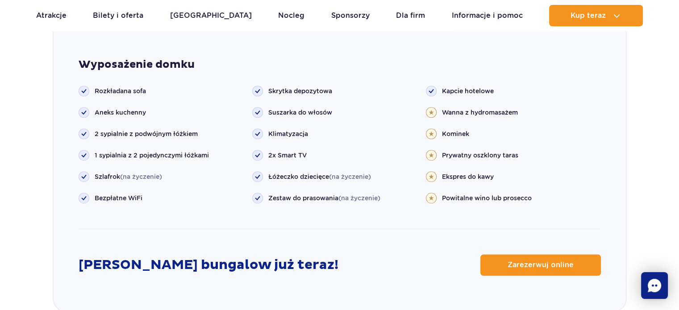
scroll to position [1023, 0]
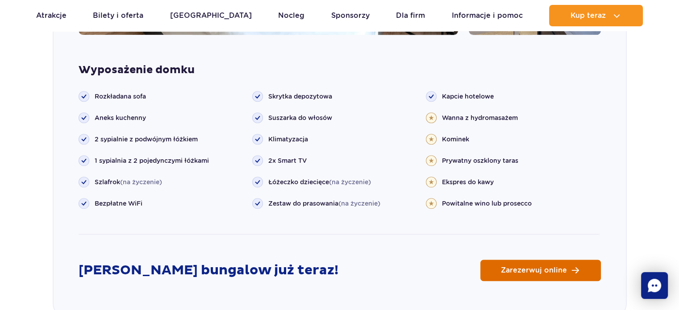
click at [559, 267] on span "Zarezerwuj online" at bounding box center [534, 270] width 66 height 7
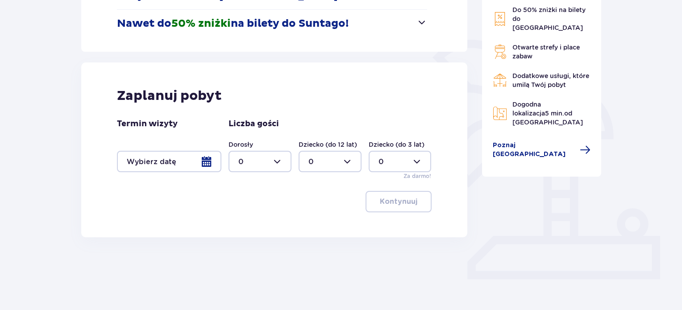
scroll to position [186, 0]
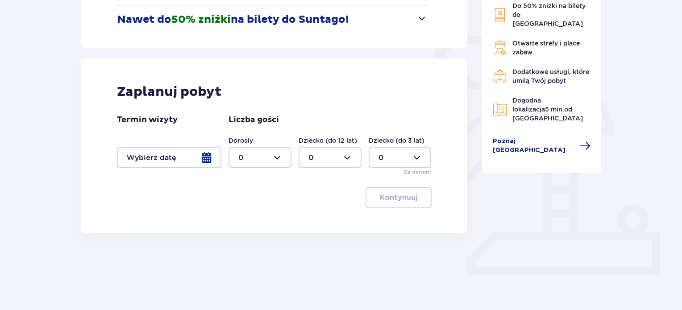
click at [207, 155] on div at bounding box center [169, 157] width 104 height 21
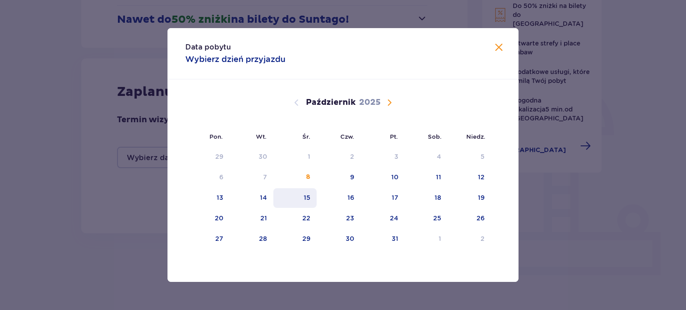
click at [304, 199] on div "15" at bounding box center [307, 197] width 7 height 9
click at [353, 198] on div "16" at bounding box center [350, 197] width 7 height 9
type input "[DATE] - [DATE]"
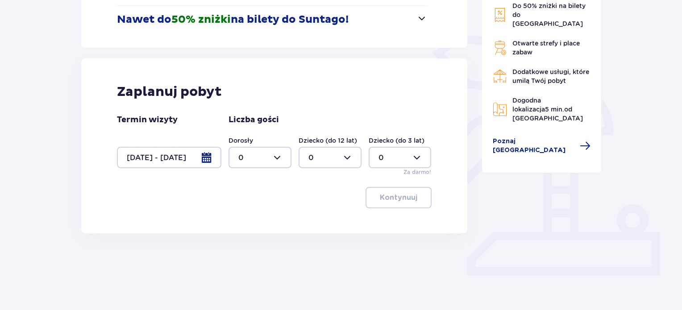
click at [268, 161] on div at bounding box center [260, 157] width 63 height 21
click at [261, 220] on div "2" at bounding box center [259, 222] width 43 height 10
type input "2"
click at [395, 200] on p "Kontynuuj" at bounding box center [399, 198] width 38 height 10
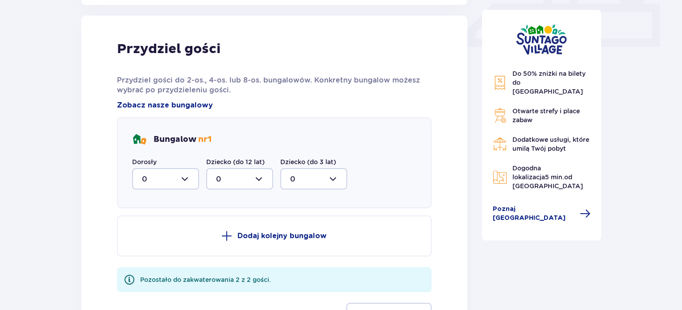
scroll to position [419, 0]
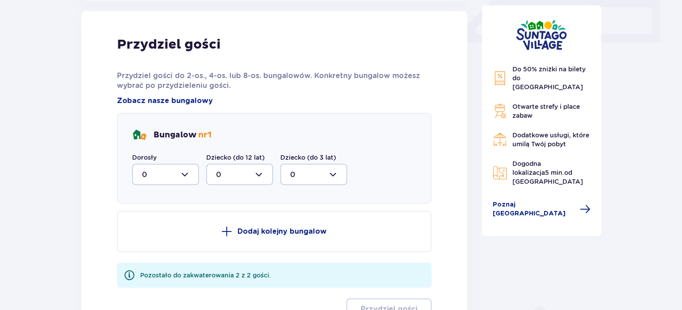
click at [164, 177] on div at bounding box center [165, 174] width 67 height 21
drag, startPoint x: 168, startPoint y: 237, endPoint x: 179, endPoint y: 238, distance: 10.3
click at [171, 237] on div "2" at bounding box center [165, 239] width 47 height 10
type input "2"
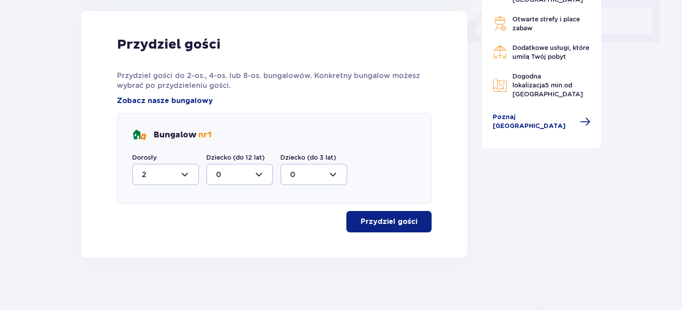
click at [418, 228] on button "Przydziel gości" at bounding box center [388, 221] width 85 height 21
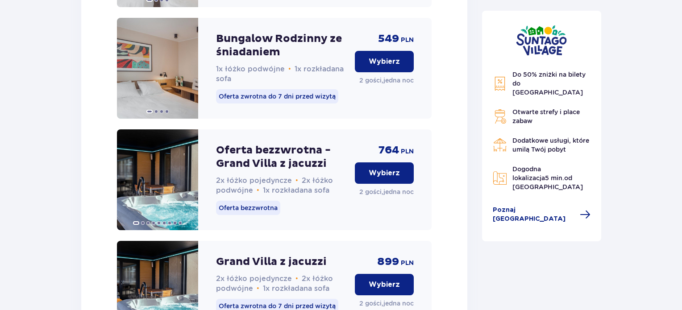
scroll to position [2015, 0]
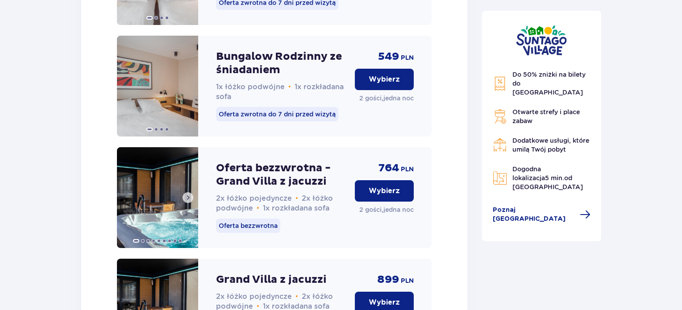
click at [176, 163] on img at bounding box center [157, 197] width 81 height 101
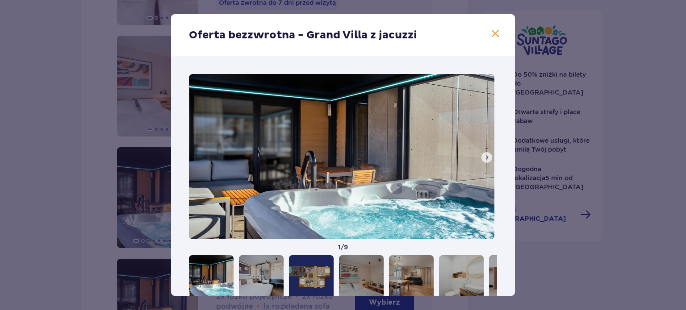
click at [493, 158] on img at bounding box center [341, 156] width 305 height 165
click at [483, 158] on span at bounding box center [486, 157] width 7 height 7
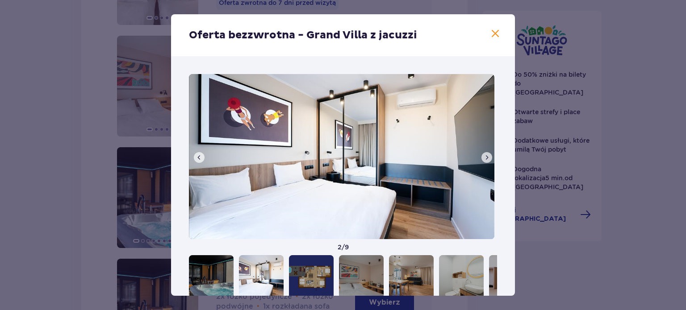
click at [483, 158] on span at bounding box center [486, 157] width 7 height 7
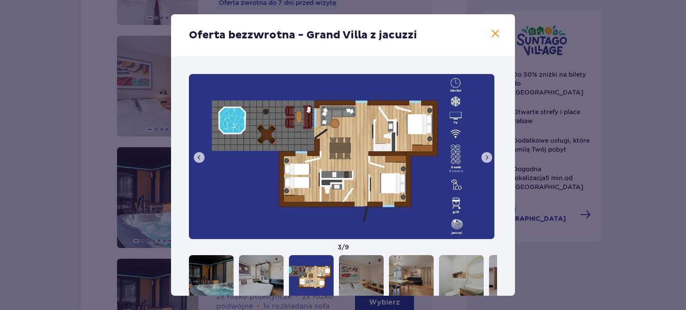
click at [483, 158] on span at bounding box center [486, 157] width 7 height 7
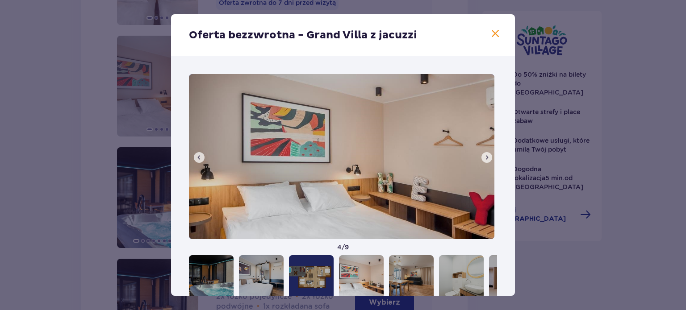
click at [483, 158] on span at bounding box center [486, 157] width 7 height 7
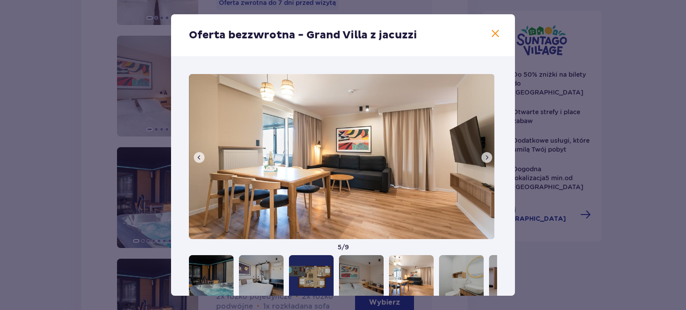
click at [483, 159] on span at bounding box center [486, 157] width 7 height 7
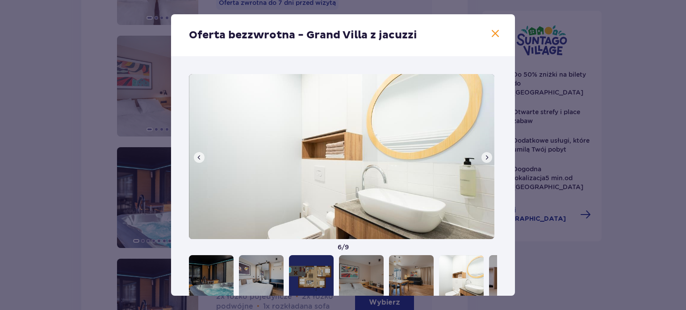
click at [483, 159] on span at bounding box center [486, 157] width 7 height 7
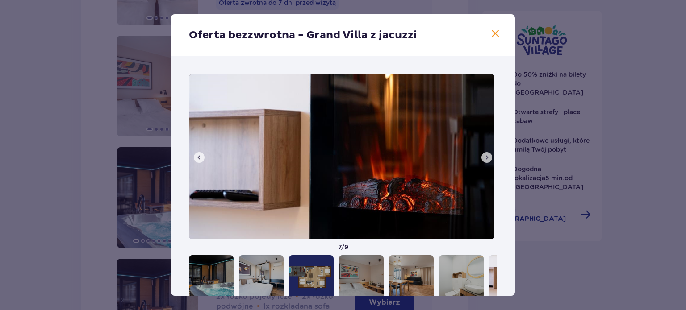
click at [483, 159] on span at bounding box center [486, 157] width 7 height 7
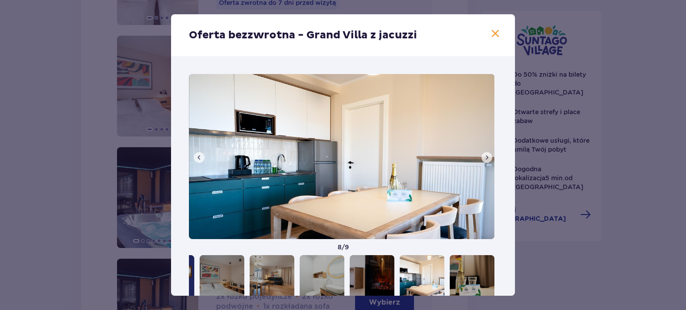
click at [496, 33] on span at bounding box center [495, 34] width 11 height 11
